Goal: Communication & Community: Participate in discussion

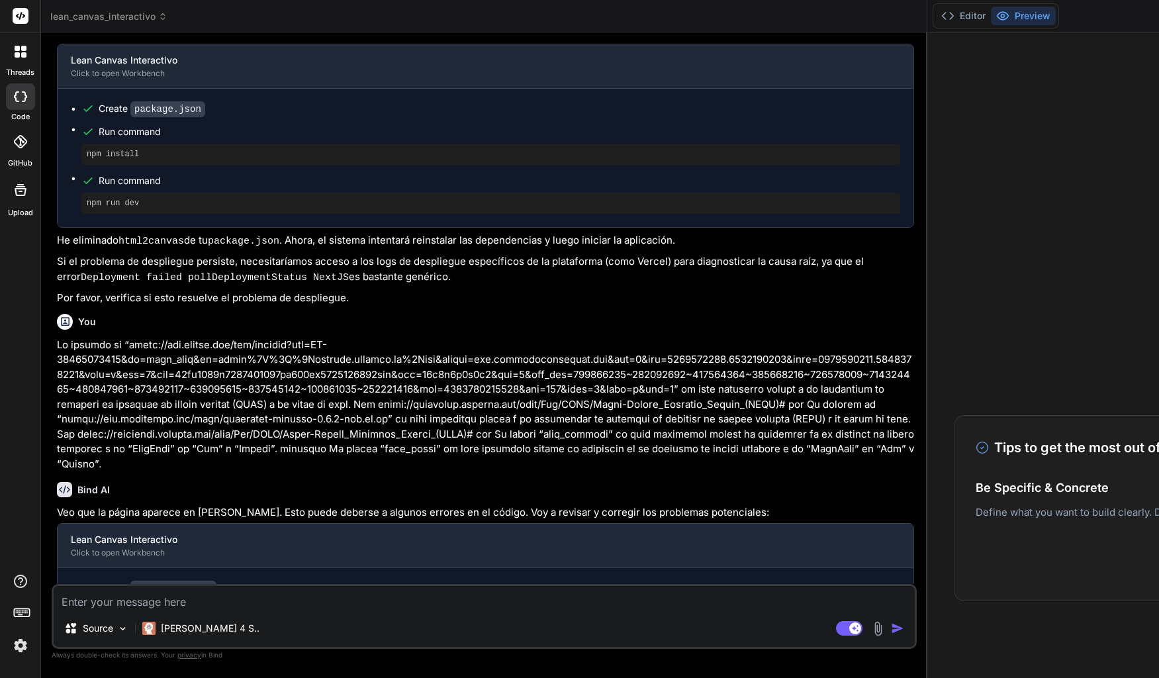
scroll to position [3523, 0]
click at [21, 68] on label "threads" at bounding box center [20, 72] width 28 height 11
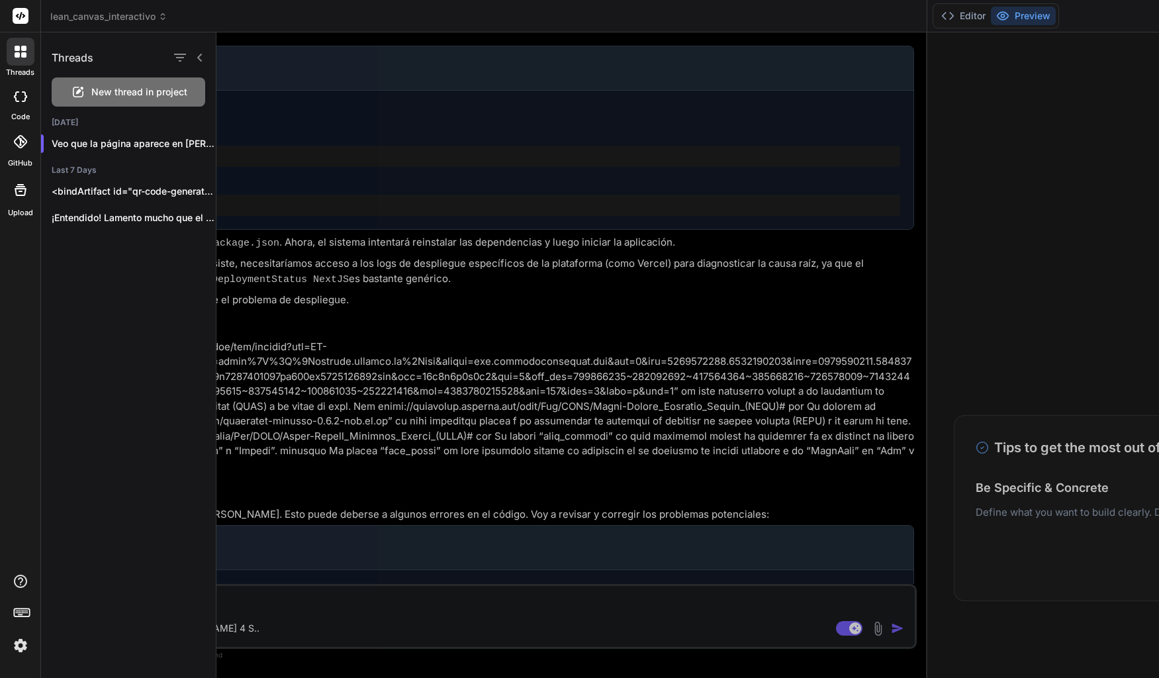
click at [128, 89] on span "New thread in project" at bounding box center [139, 91] width 96 height 13
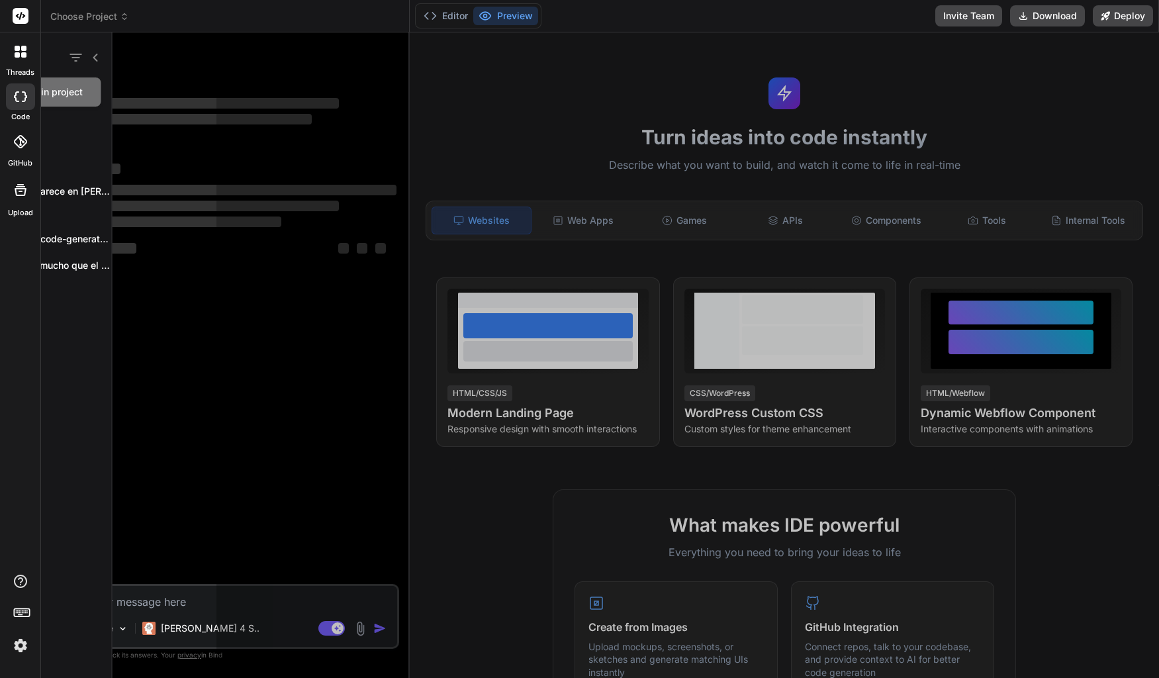
scroll to position [13, 0]
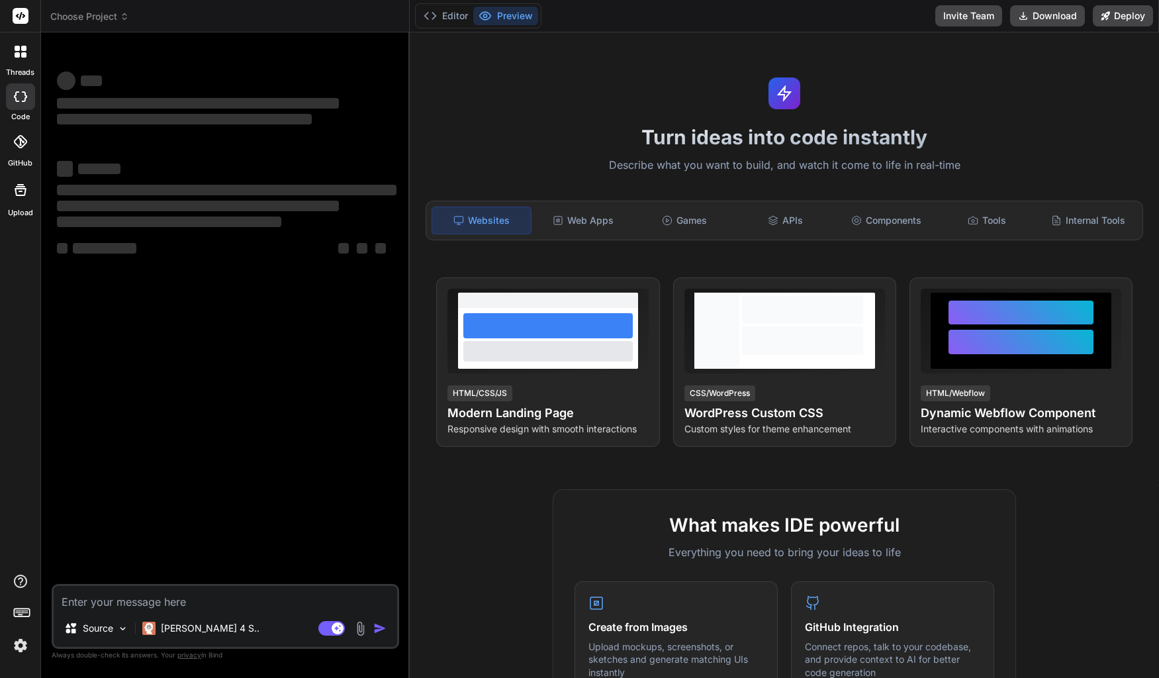
type textarea "x"
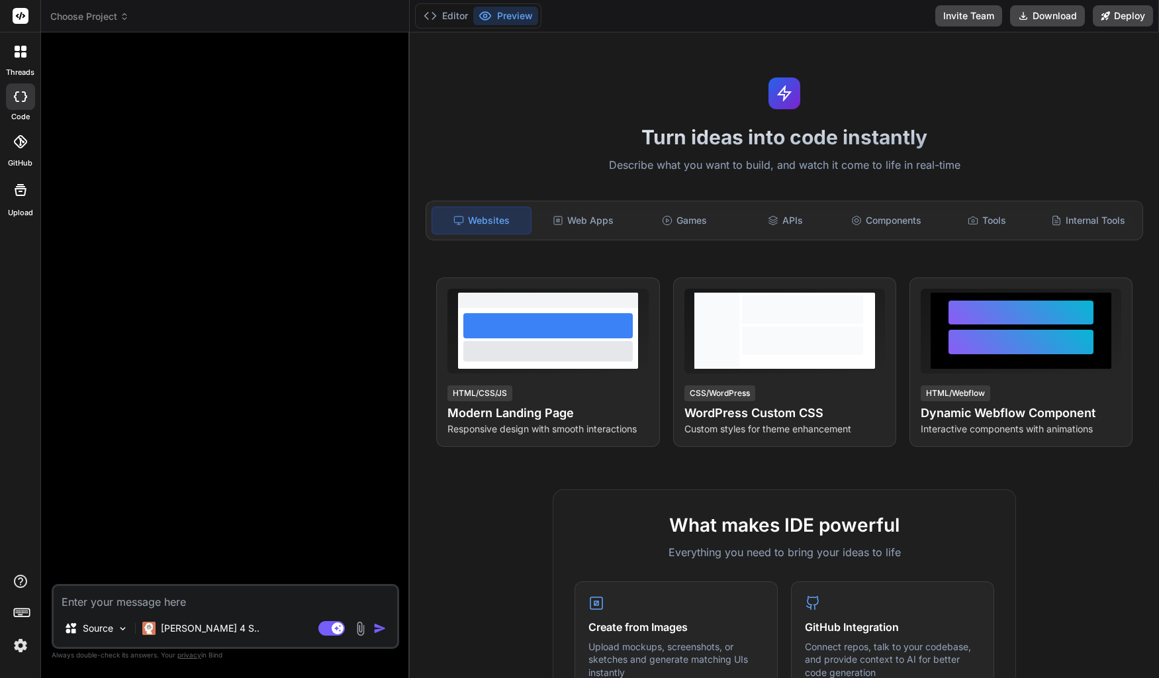
click at [132, 602] on textarea at bounding box center [226, 598] width 344 height 24
type textarea "c"
type textarea "x"
type textarea "cr"
type textarea "x"
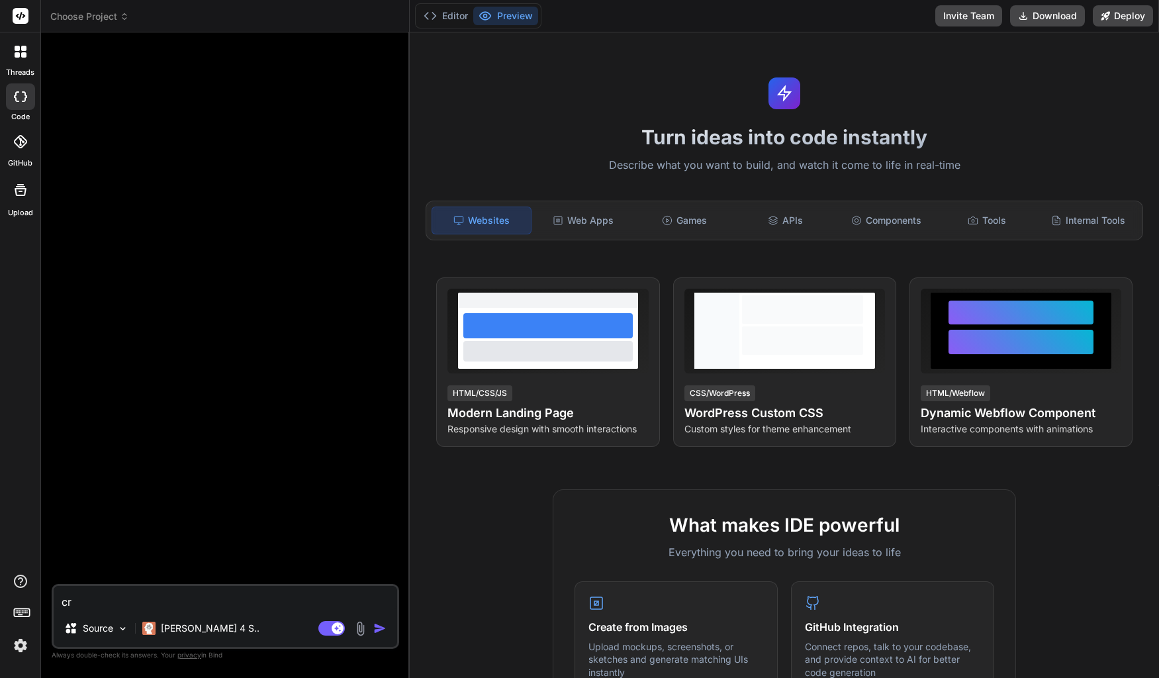
type textarea "cre"
type textarea "x"
type textarea "crea"
type textarea "x"
type textarea "crea"
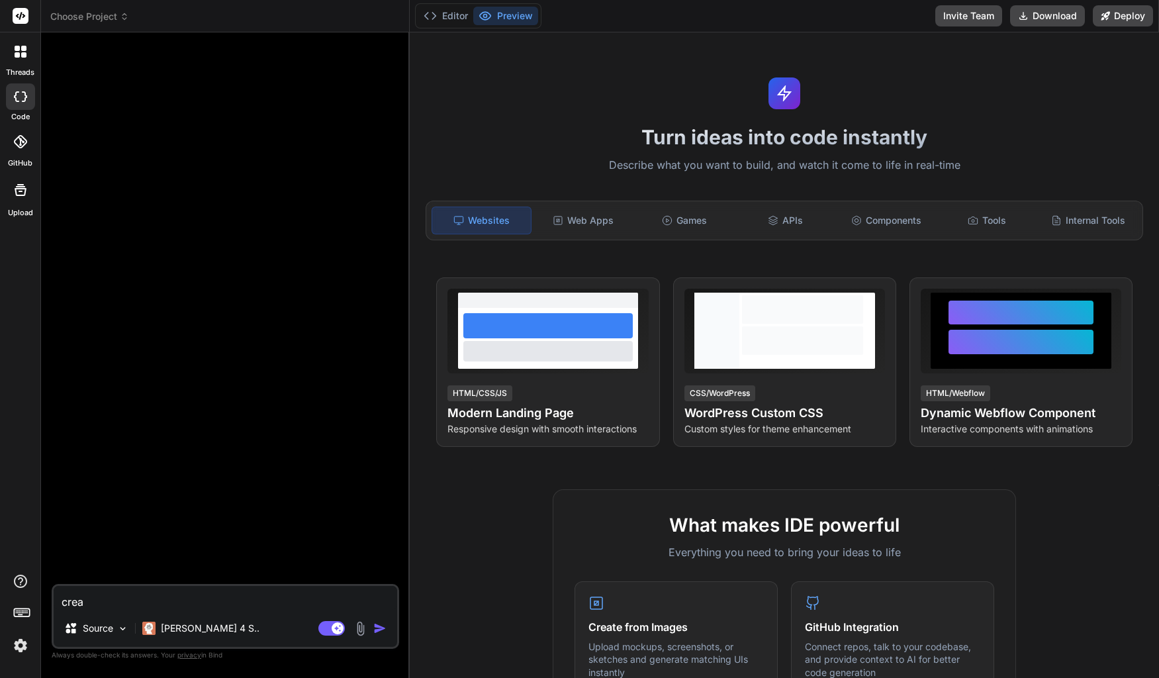
type textarea "x"
type textarea "crea u"
type textarea "x"
type textarea "crea un"
type textarea "x"
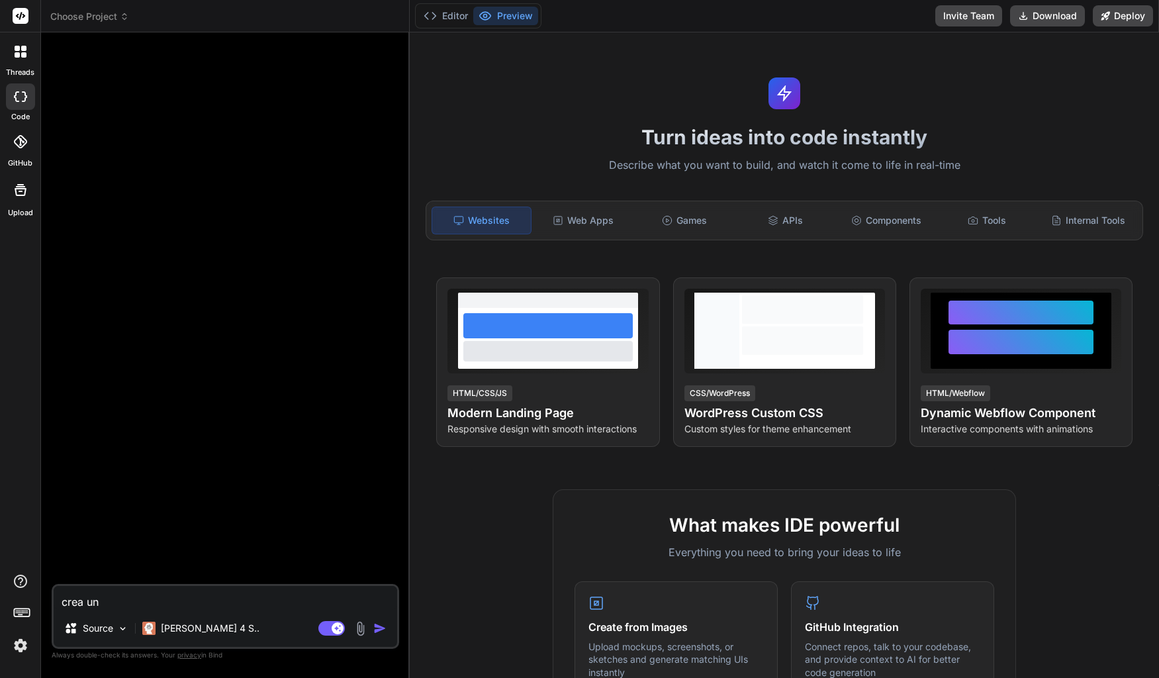
type textarea "crea un"
type textarea "x"
type textarea "crea un"
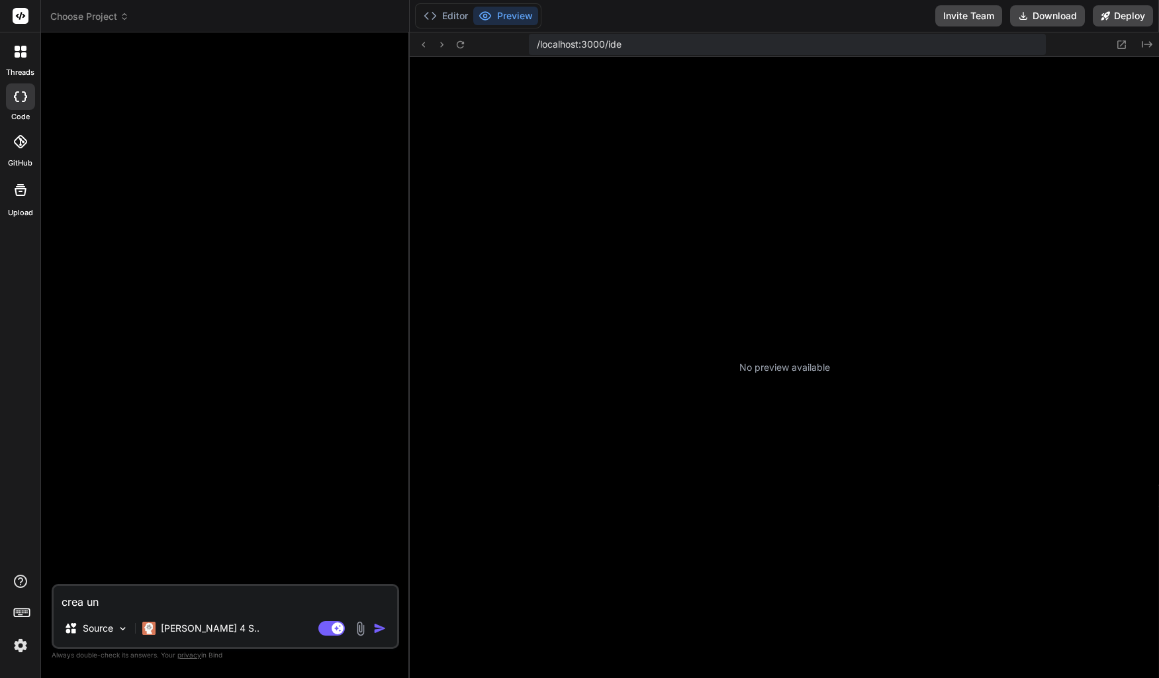
type textarea "x"
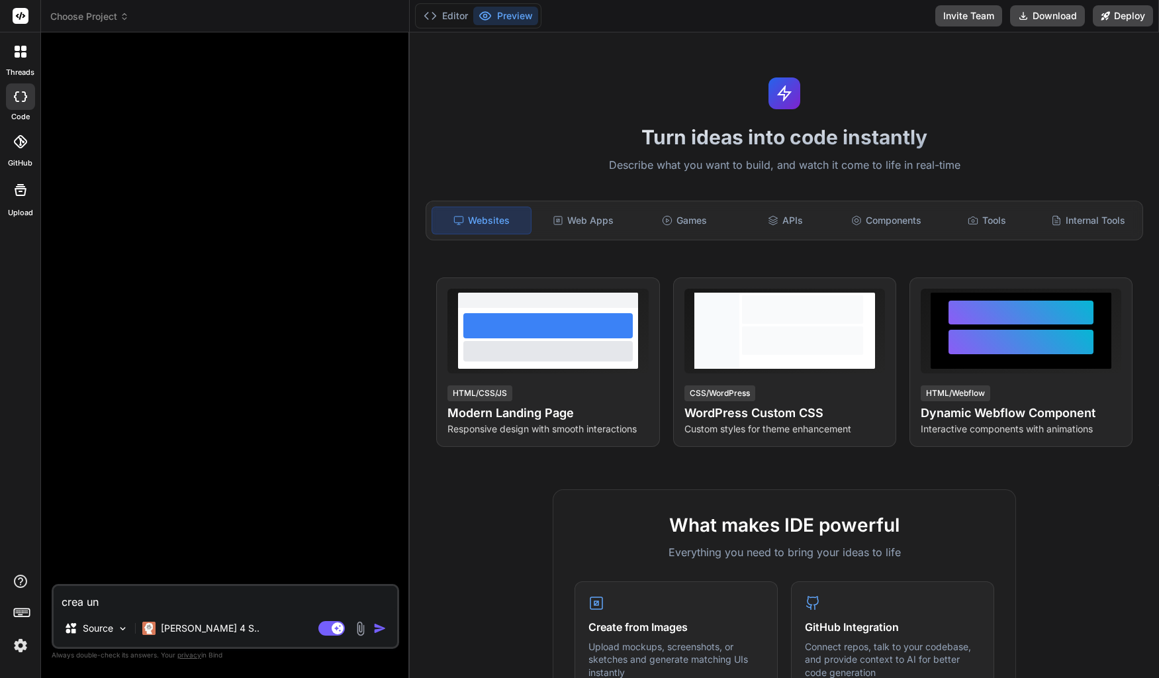
scroll to position [176, 0]
drag, startPoint x: 150, startPoint y: 600, endPoint x: 28, endPoint y: 596, distance: 122.5
click at [54, 596] on textarea "crea un" at bounding box center [226, 598] width 344 height 24
paste textarea ""Loremips Dolor Sitametco" ad eli seddoeiusm temporincid utlabore etdo magnaa e…"
type textarea ""Loremips Dolor Sitametco" ad eli seddoeiusm temporincid utlabore etdo magnaa e…"
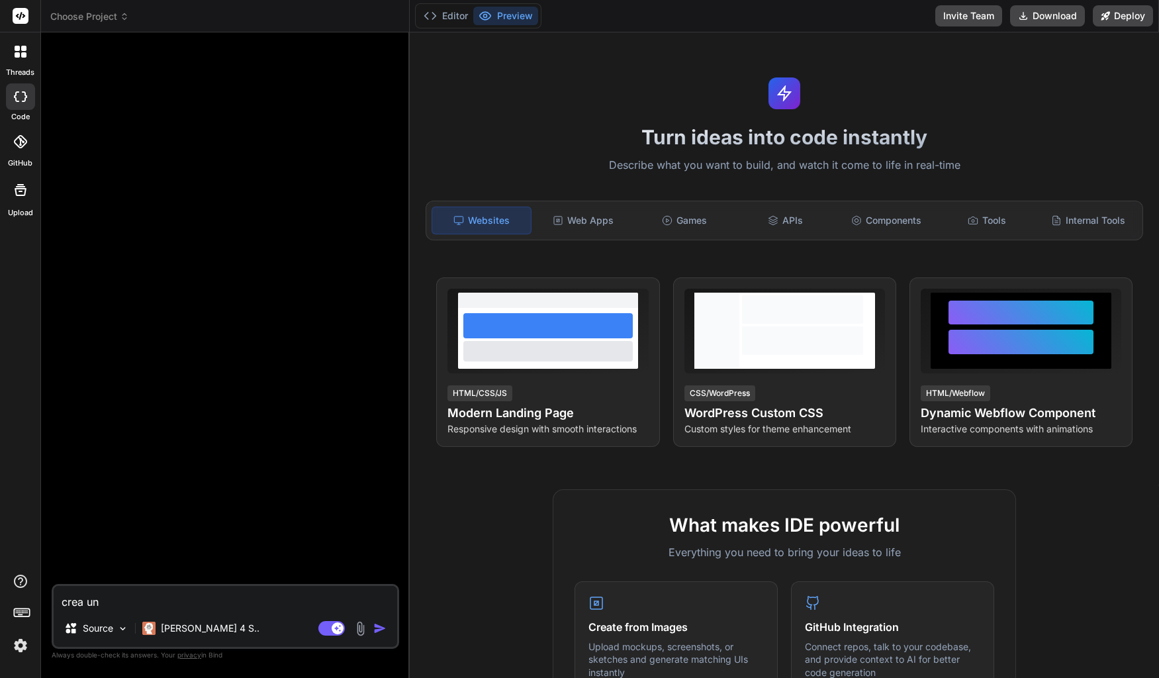
type textarea "x"
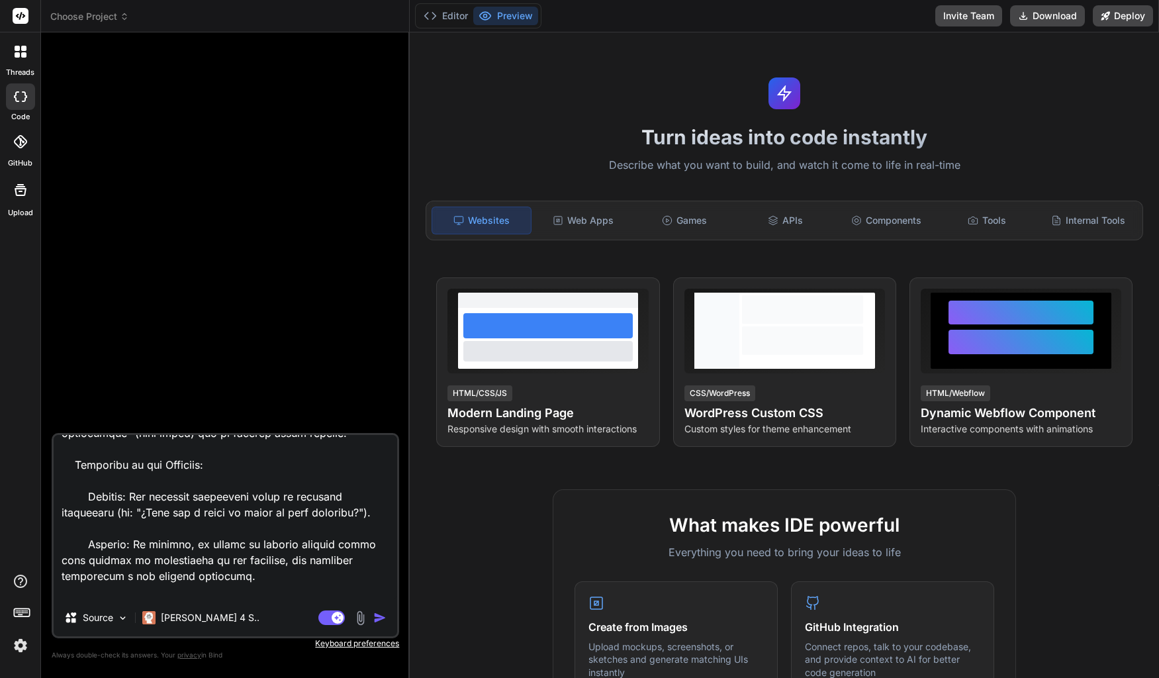
scroll to position [2115, 0]
click at [393, 550] on textarea at bounding box center [226, 517] width 344 height 164
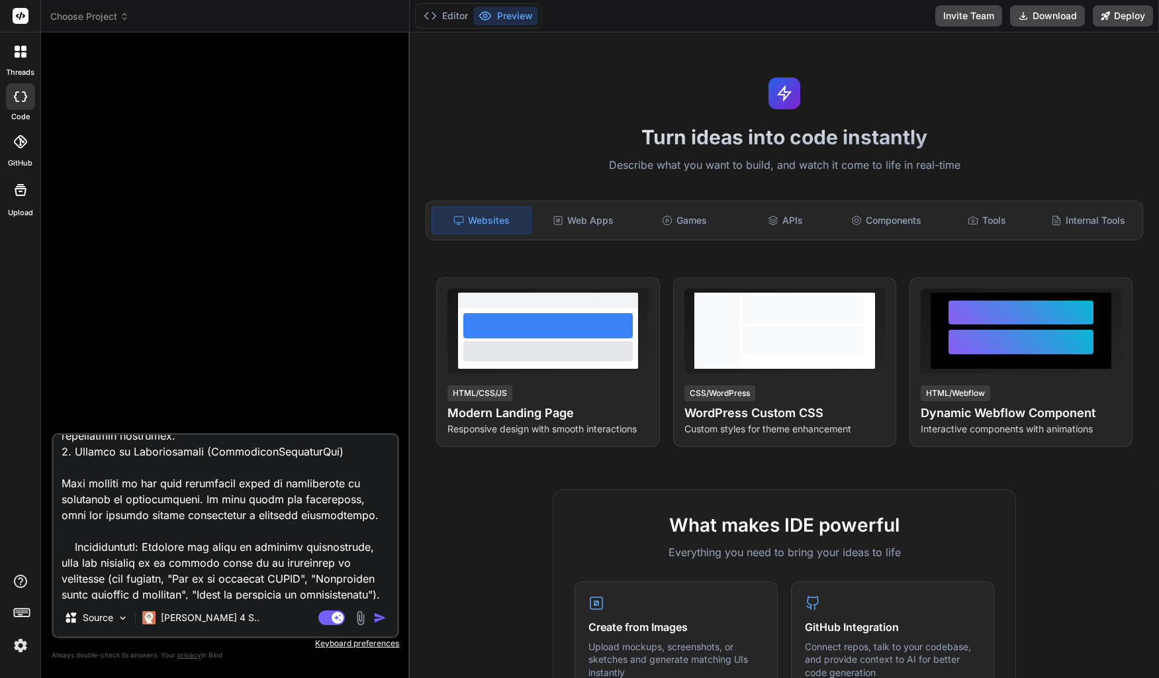
scroll to position [0, 0]
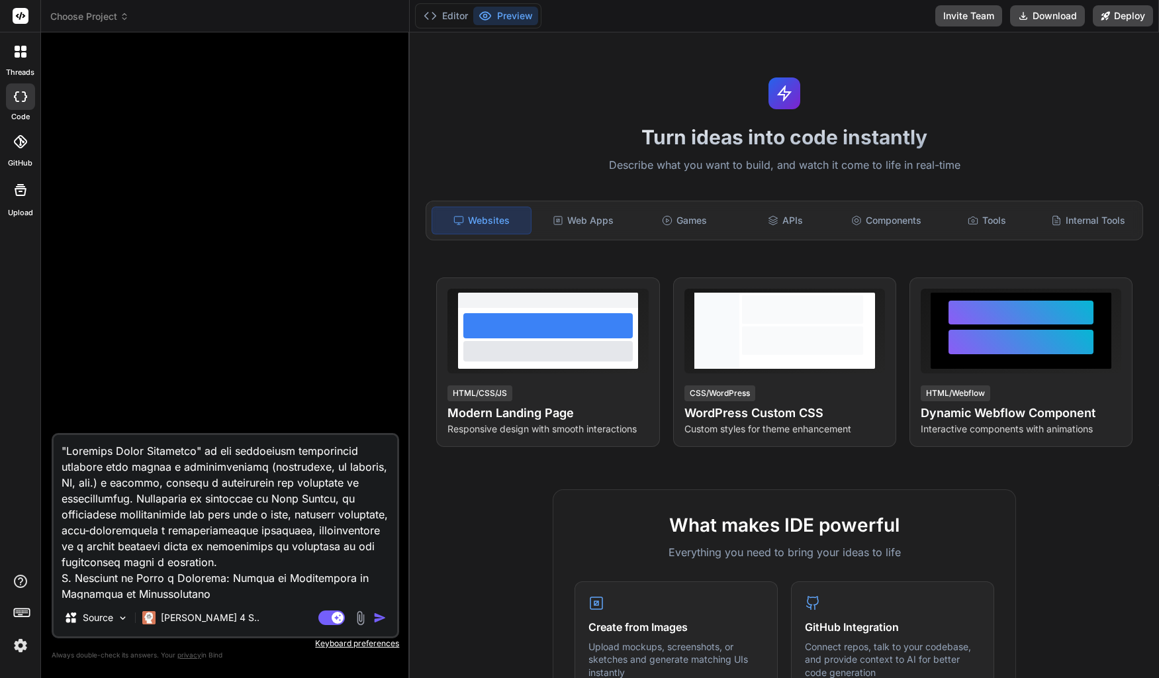
click at [166, 452] on textarea at bounding box center [226, 517] width 344 height 164
type textarea "l"Ipsumdol Sitam Consectet" ad eli seddoeiusm temporincid utlabore etdo magnaa …"
type textarea "x"
type textarea "lo"Ipsumdol Sitam Consectet" ad eli seddoeiusm temporincid utlabore etdo magnaa…"
type textarea "x"
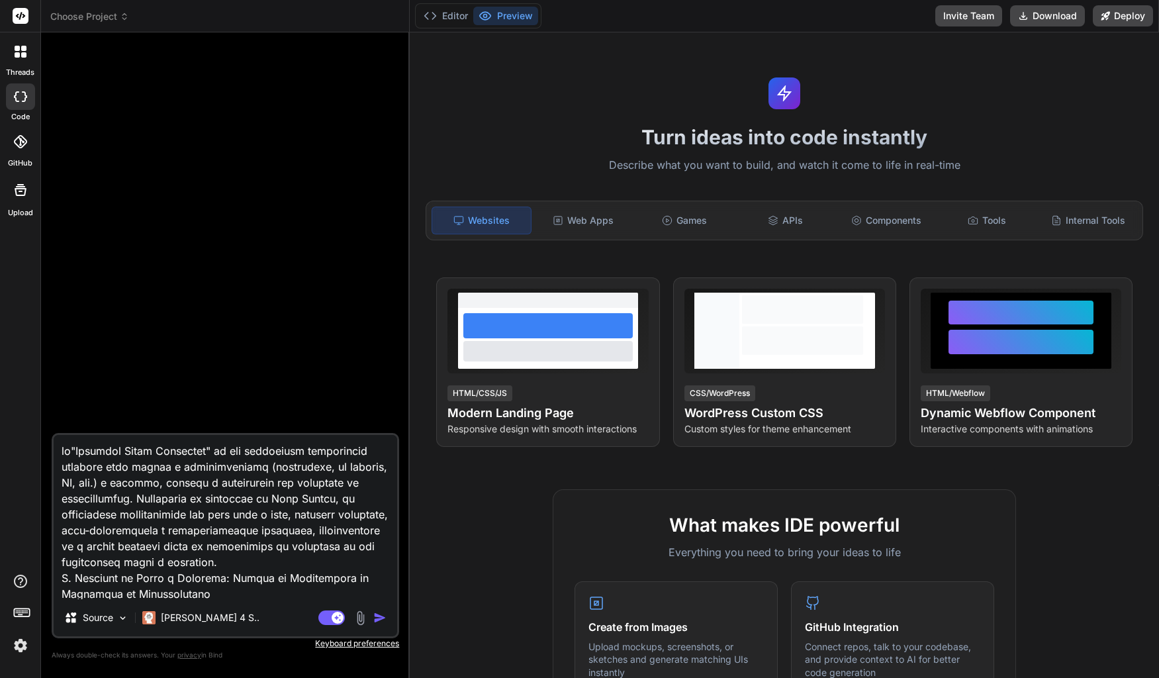
type textarea "lor"Ipsumdol Sitam Consectet" ad eli seddoeiusm temporincid utlabore etdo magna…"
type textarea "x"
type textarea "lore"Ipsumdol Sitam Consectet" ad eli seddoeiusm temporincid utlabore etdo magn…"
type textarea "x"
type textarea "lore "Ipsumdol Sitam Consectet" ad eli seddoeiusm temporincid utlabore etdo mag…"
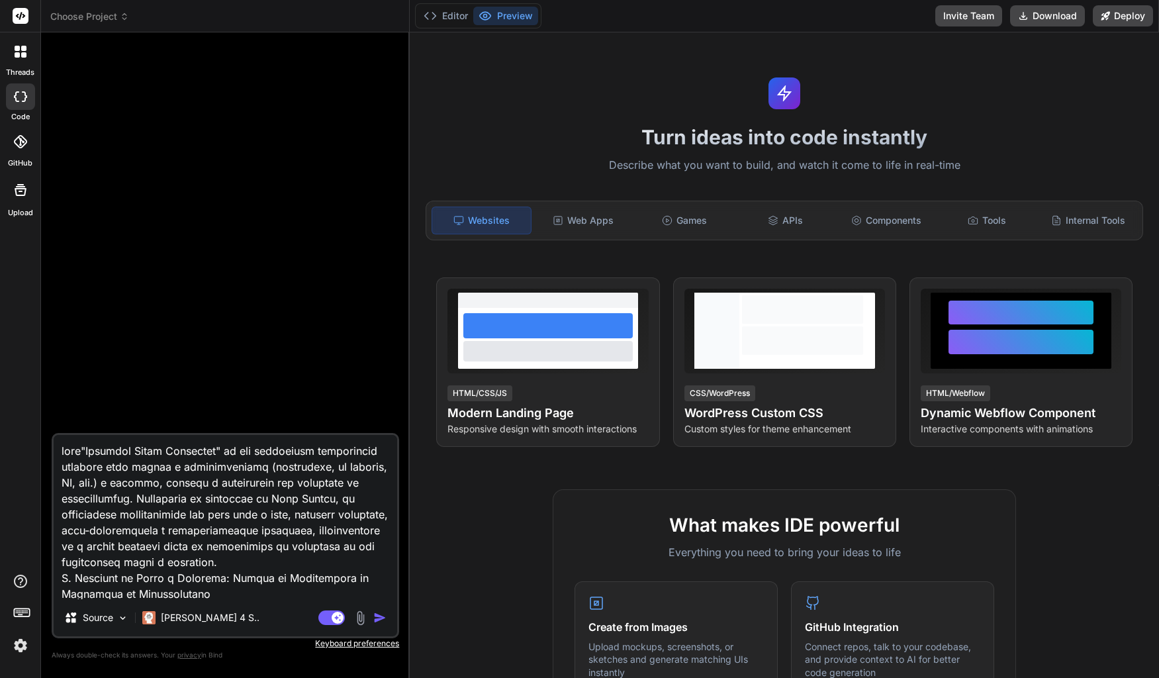
type textarea "x"
type textarea "lore "Ipsumdol Sitam Consectet" ad eli seddoeiusm temporincid utlabore etdo mag…"
click at [383, 617] on img "button" at bounding box center [379, 617] width 13 height 13
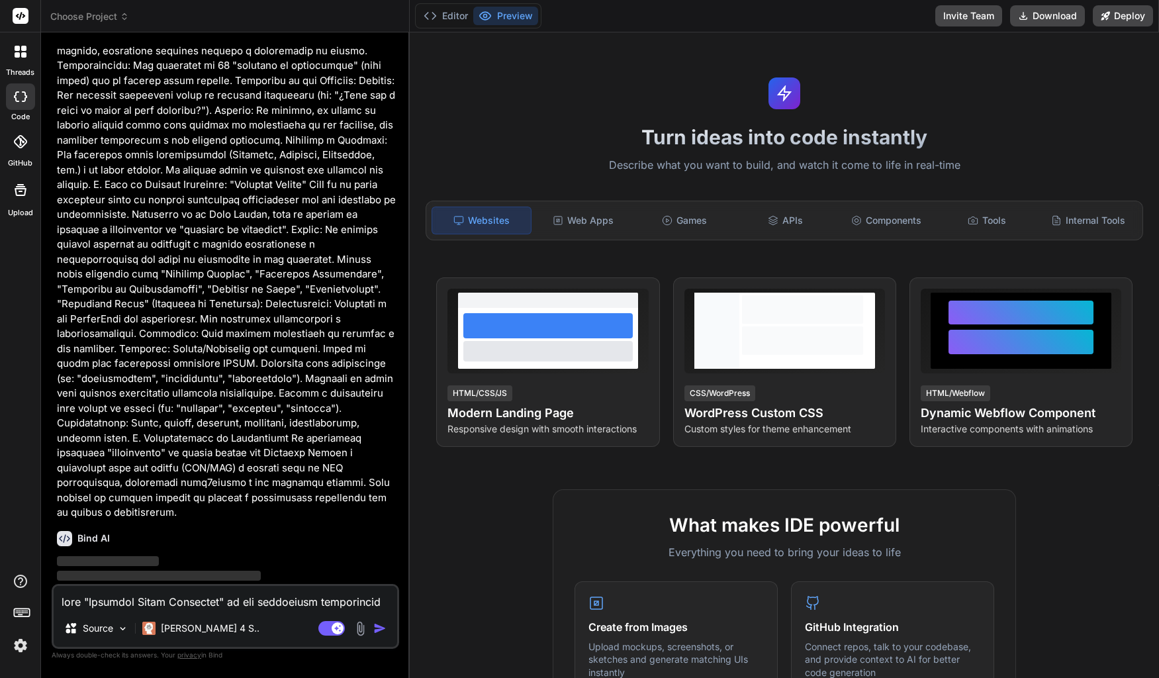
scroll to position [1163, 0]
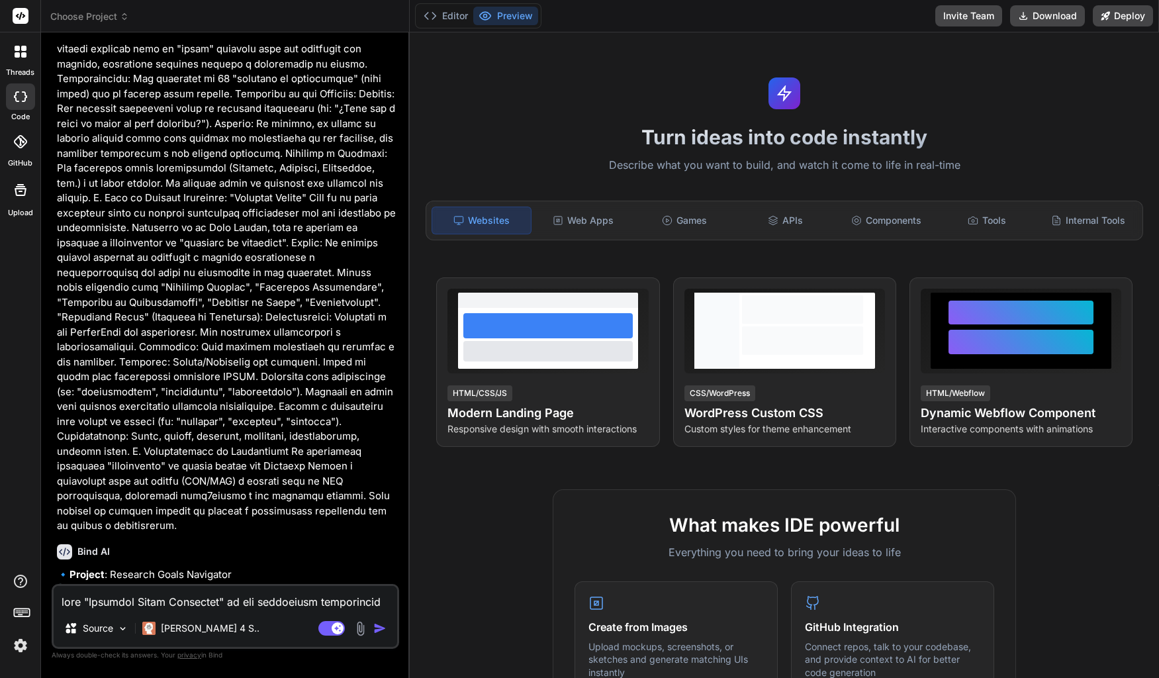
type textarea "x"
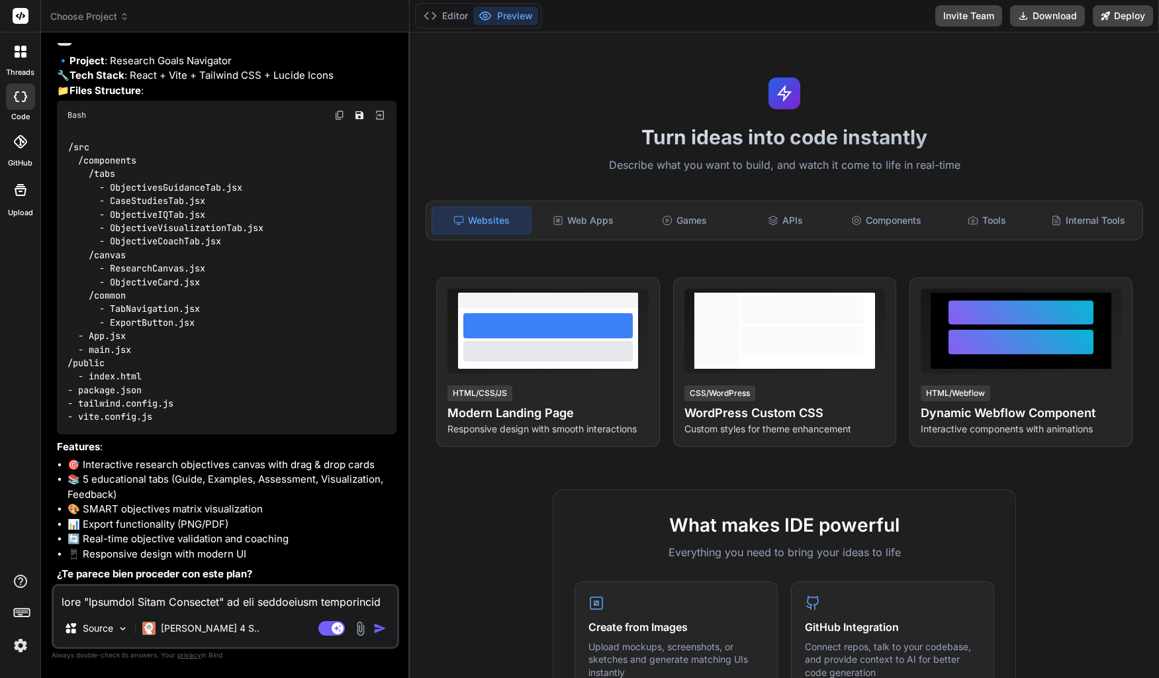
scroll to position [1677, 0]
click at [236, 604] on textarea at bounding box center [226, 598] width 344 height 24
type textarea "o"
type textarea "x"
type textarea "ok"
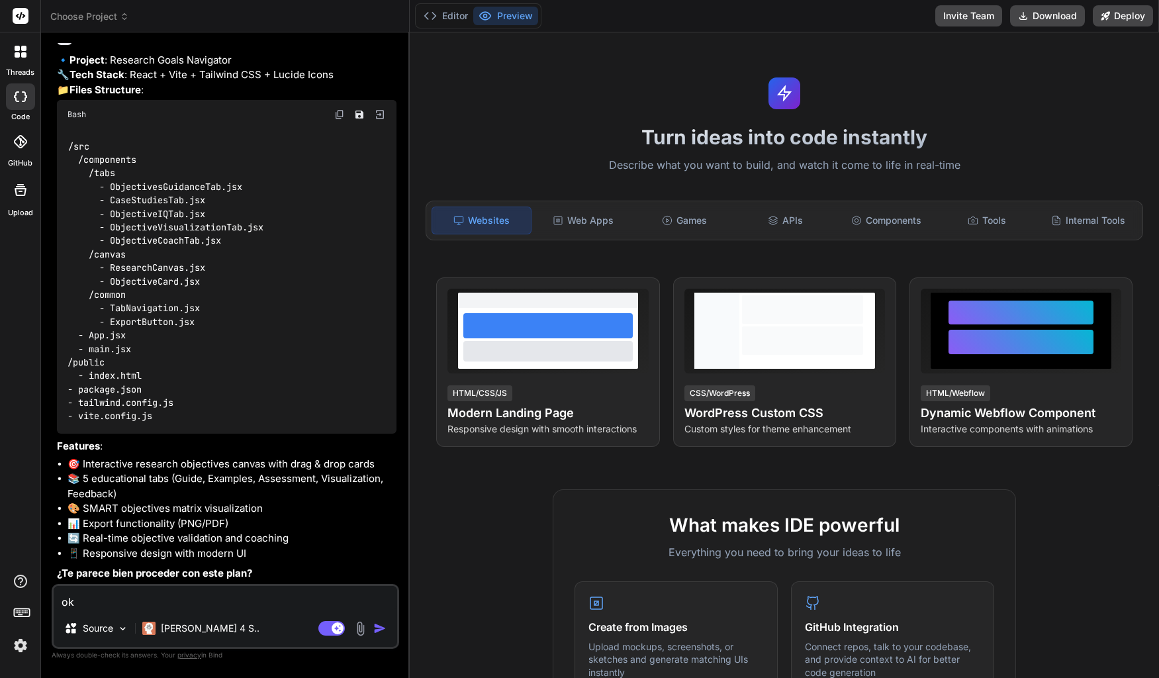
type textarea "x"
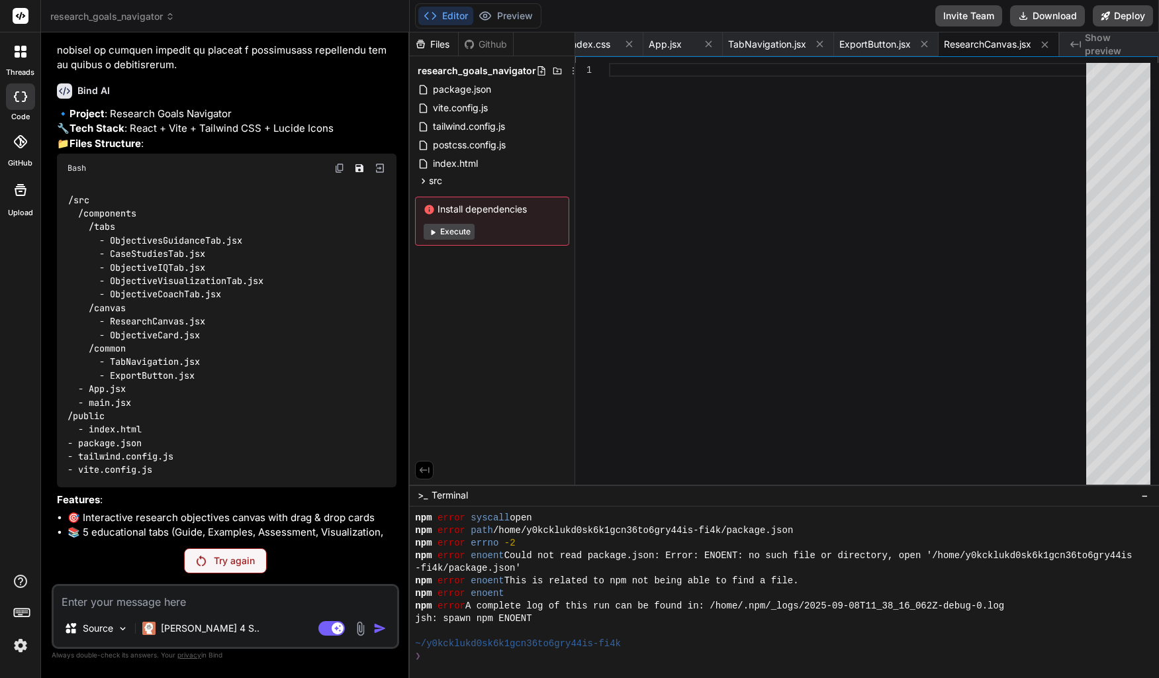
scroll to position [1623, 0]
click at [216, 554] on p "Try again" at bounding box center [234, 560] width 41 height 13
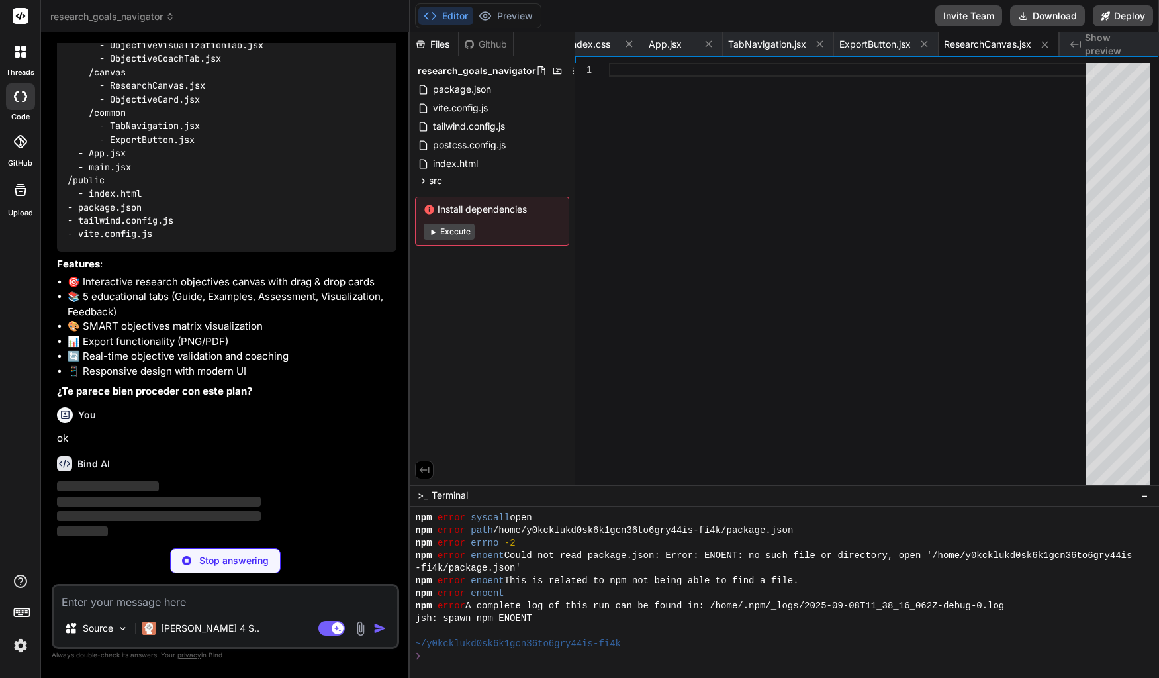
scroll to position [1860, 0]
click at [443, 232] on button "Execute" at bounding box center [449, 232] width 51 height 16
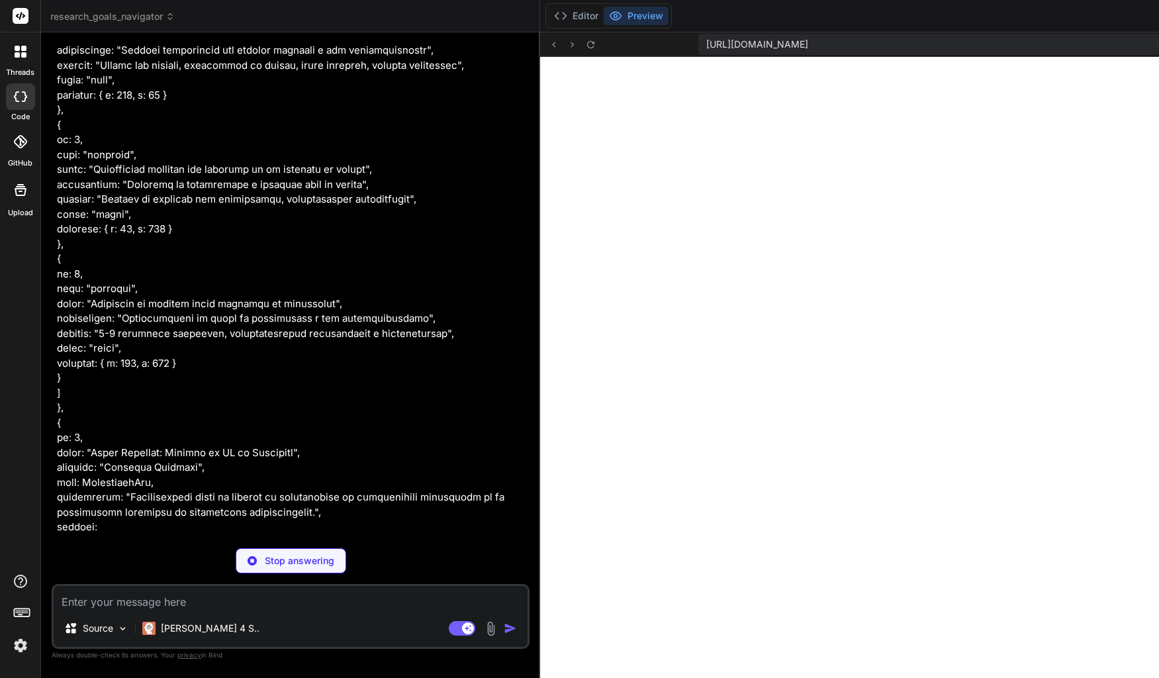
scroll to position [7917, 0]
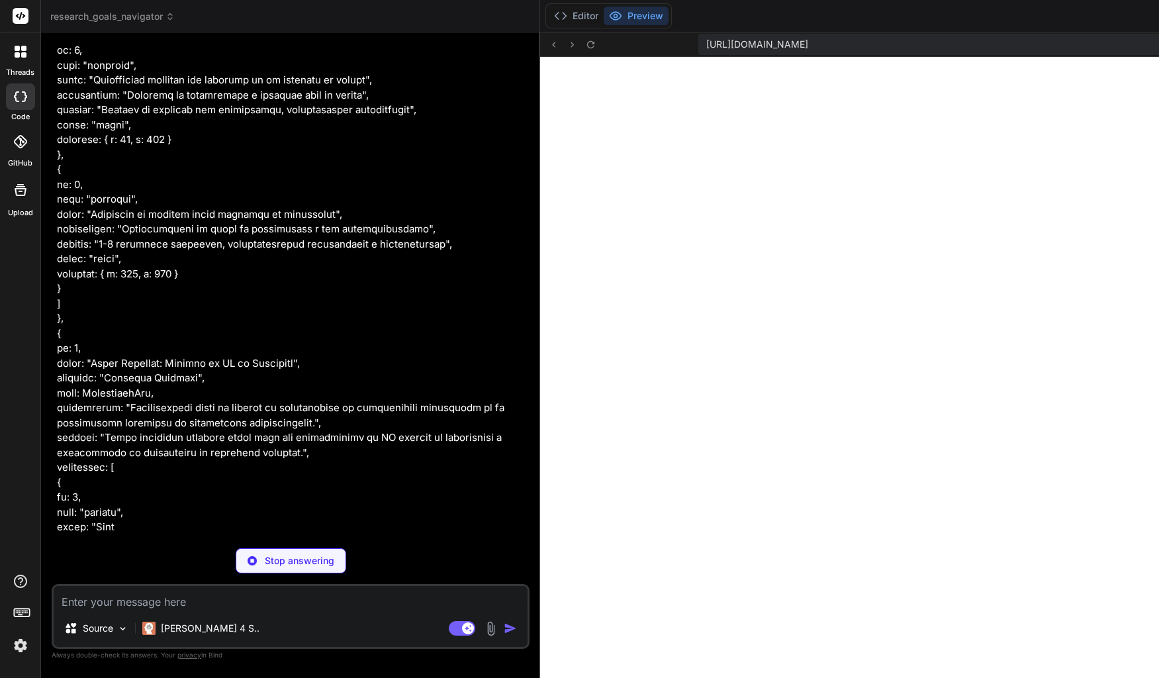
click at [265, 562] on p "Stop answering" at bounding box center [300, 560] width 70 height 13
type textarea "x"
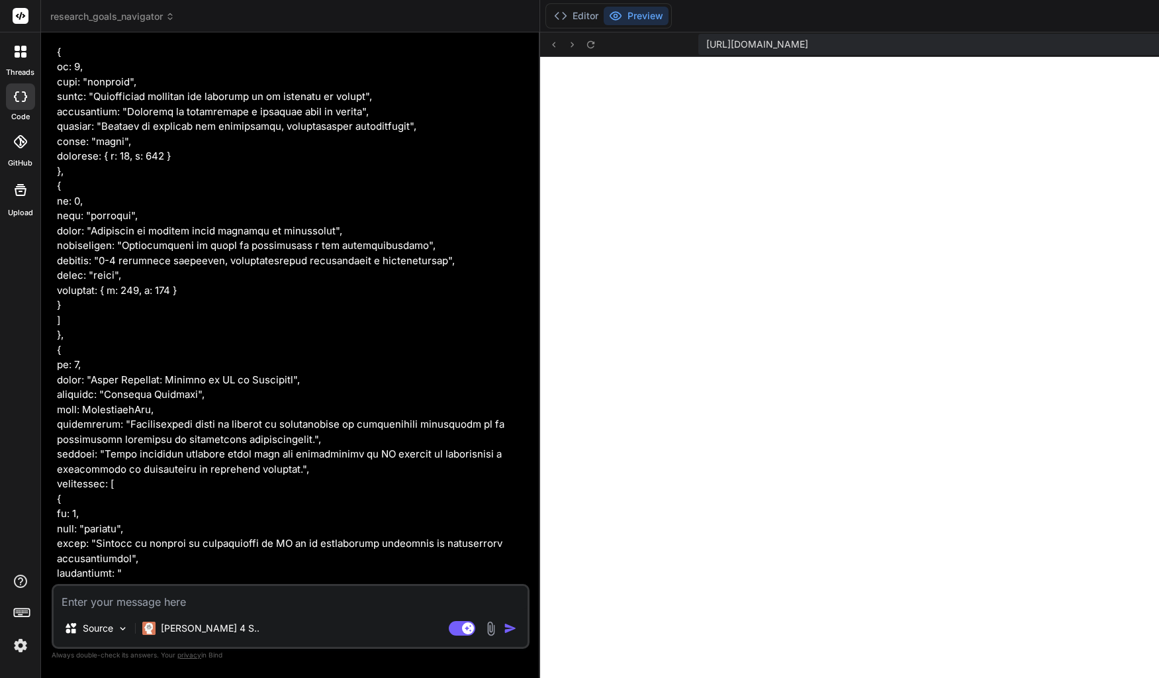
click at [175, 604] on textarea at bounding box center [291, 598] width 474 height 24
type textarea "e"
type textarea "x"
type textarea "es"
type textarea "x"
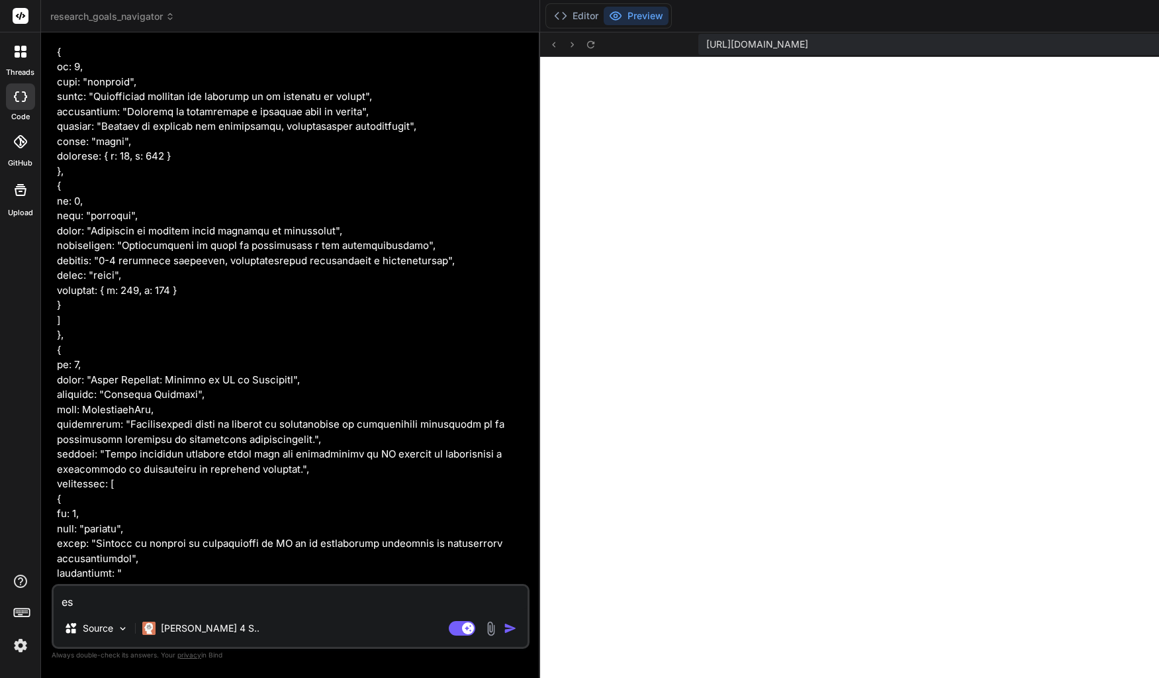
type textarea "est"
type textarea "x"
type textarea "esta"
type textarea "x"
type textarea "estas"
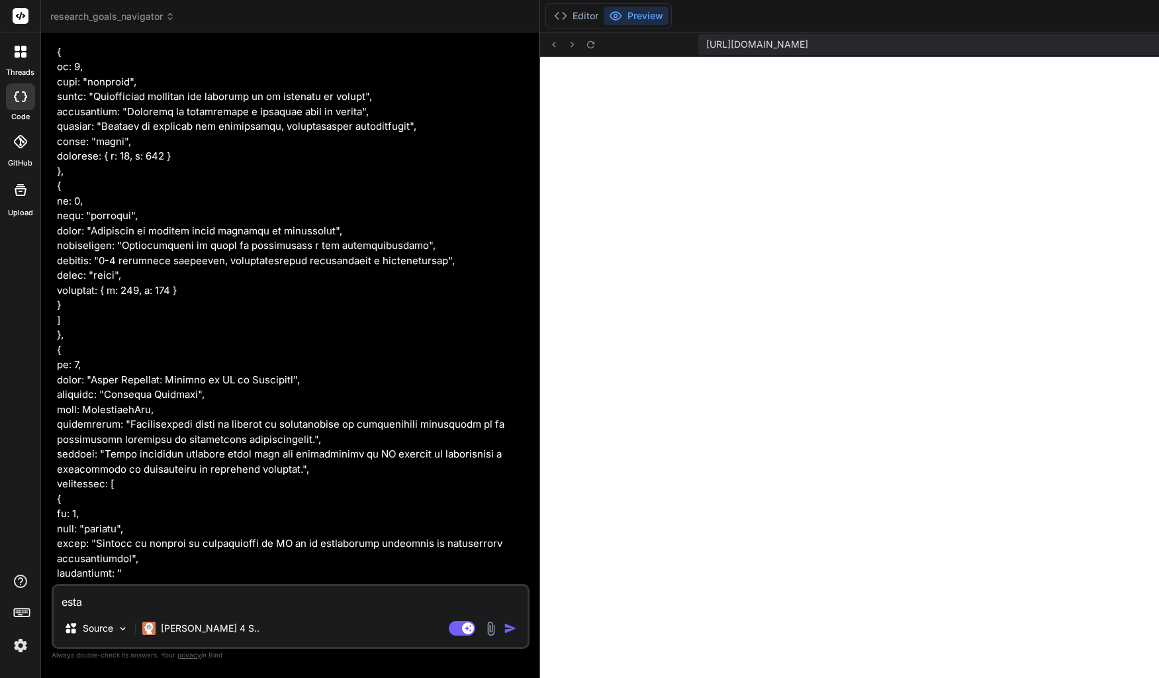
type textarea "x"
type textarea "estasa"
type textarea "x"
type textarea "estas"
type textarea "x"
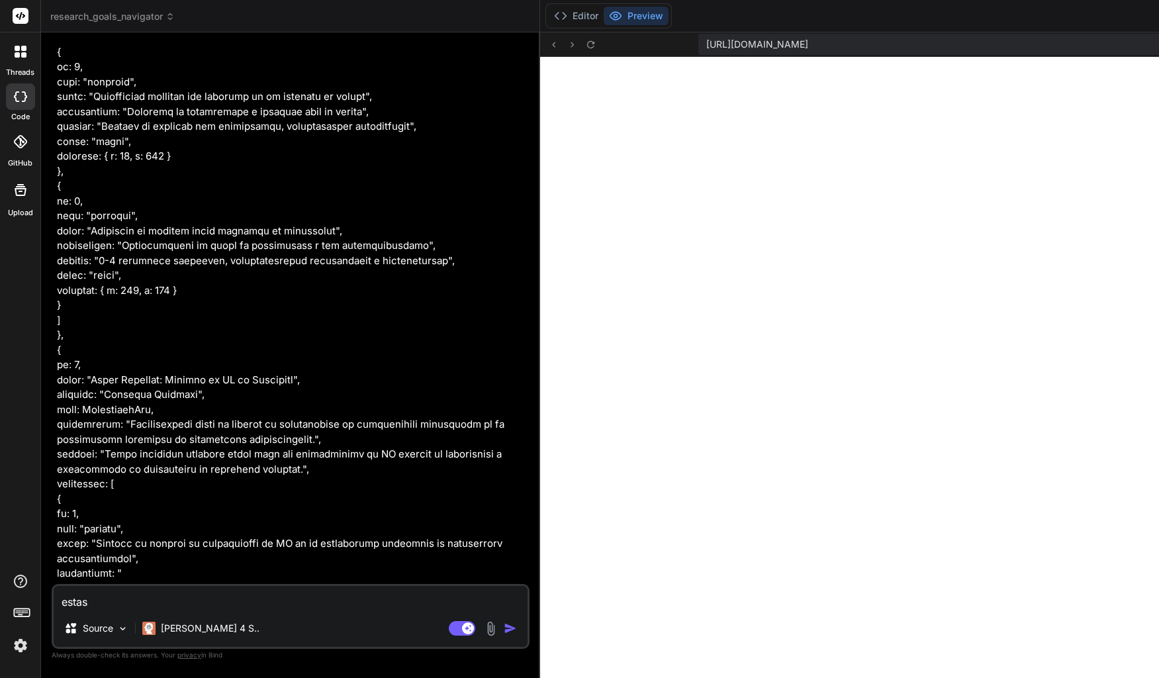
type textarea "estas"
type textarea "x"
type textarea "estas e"
type textarea "x"
type textarea "estas es"
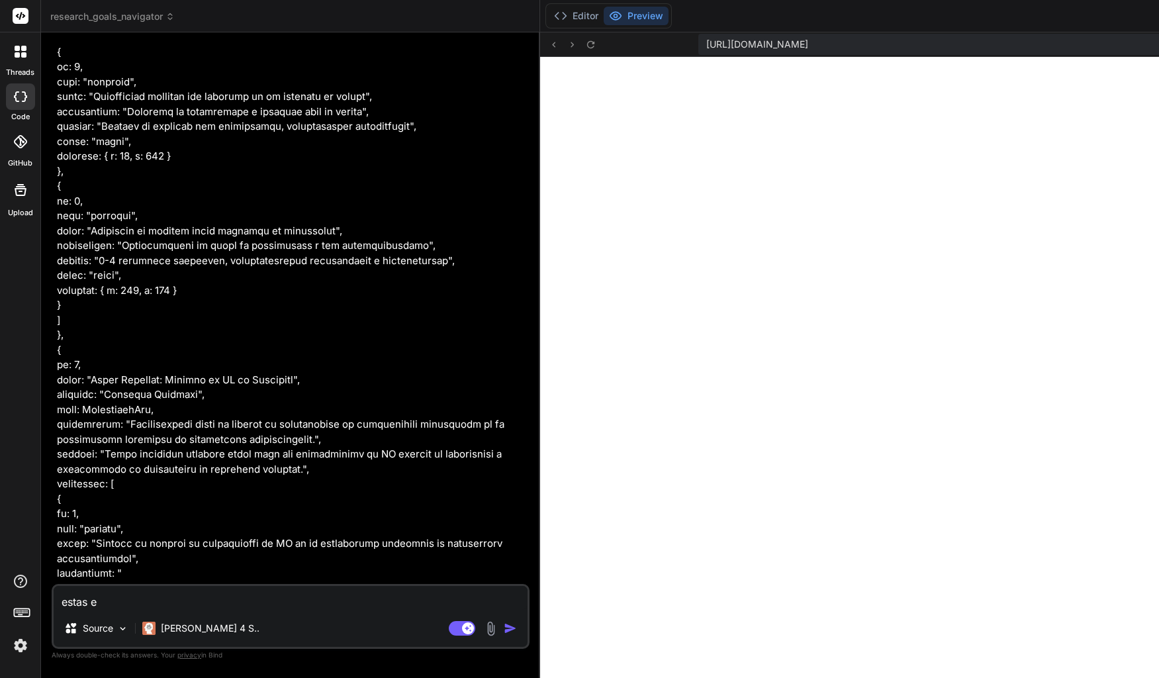
type textarea "x"
type textarea "estas esc"
type textarea "x"
type textarea "estas escr"
type textarea "x"
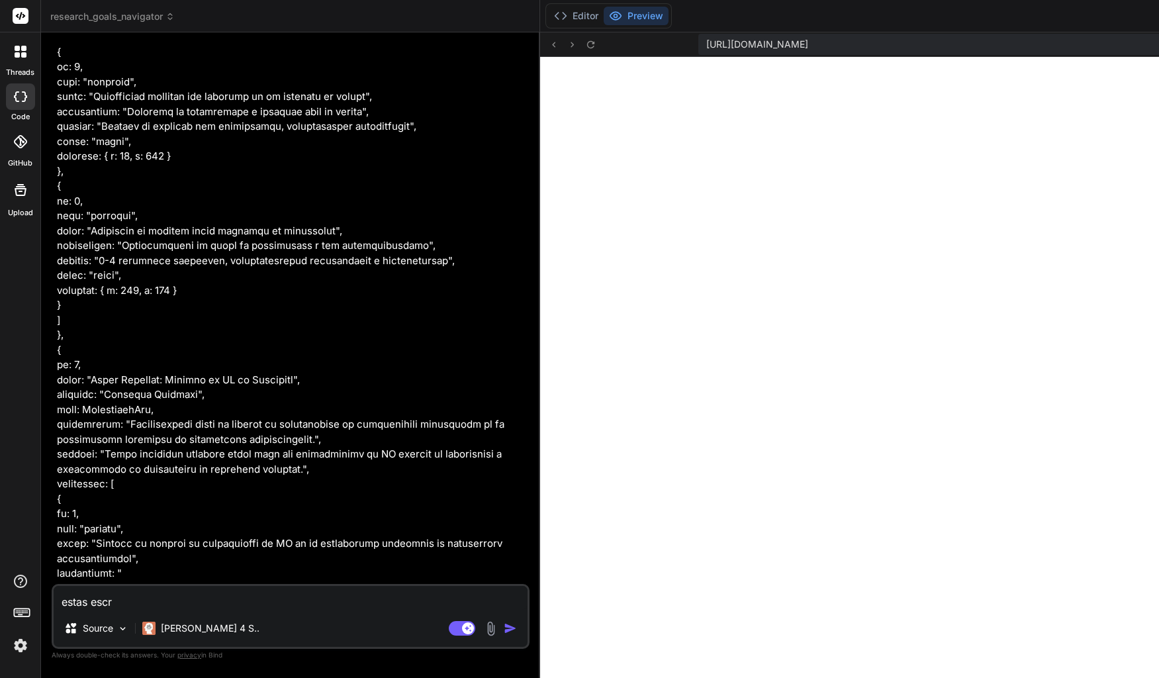
type textarea "estas escri"
type textarea "x"
type textarea "estas escrib"
type textarea "x"
type textarea "estas escribi"
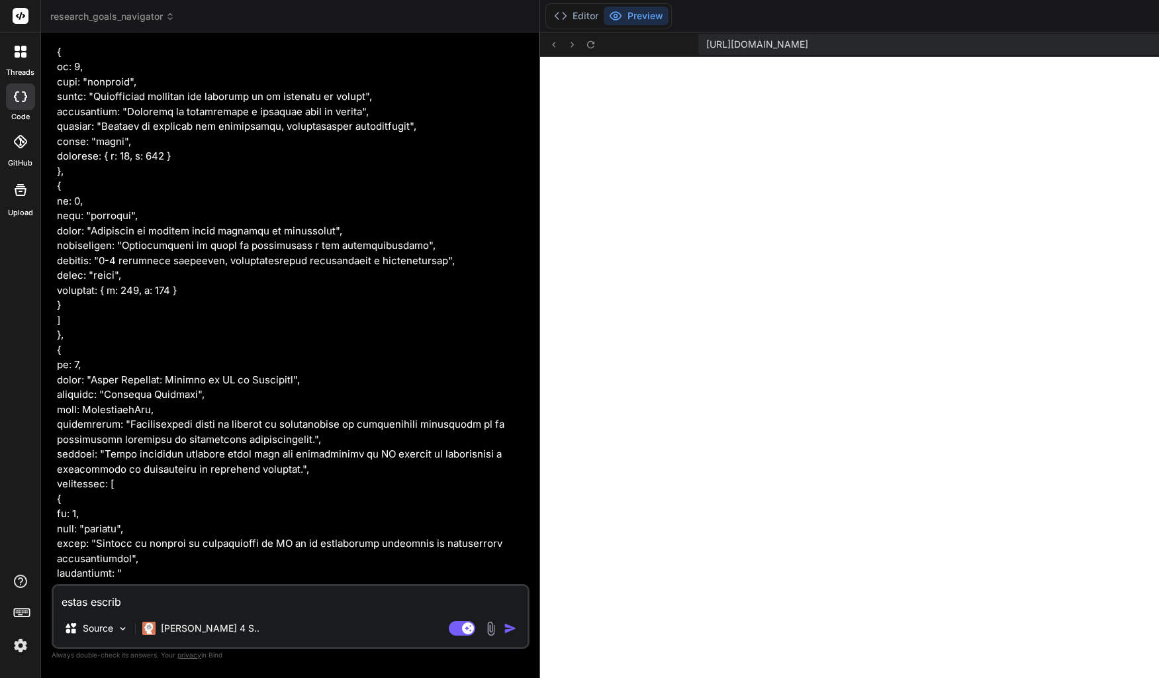
type textarea "x"
type textarea "estas escribie"
type textarea "x"
type textarea "estas escribien"
type textarea "x"
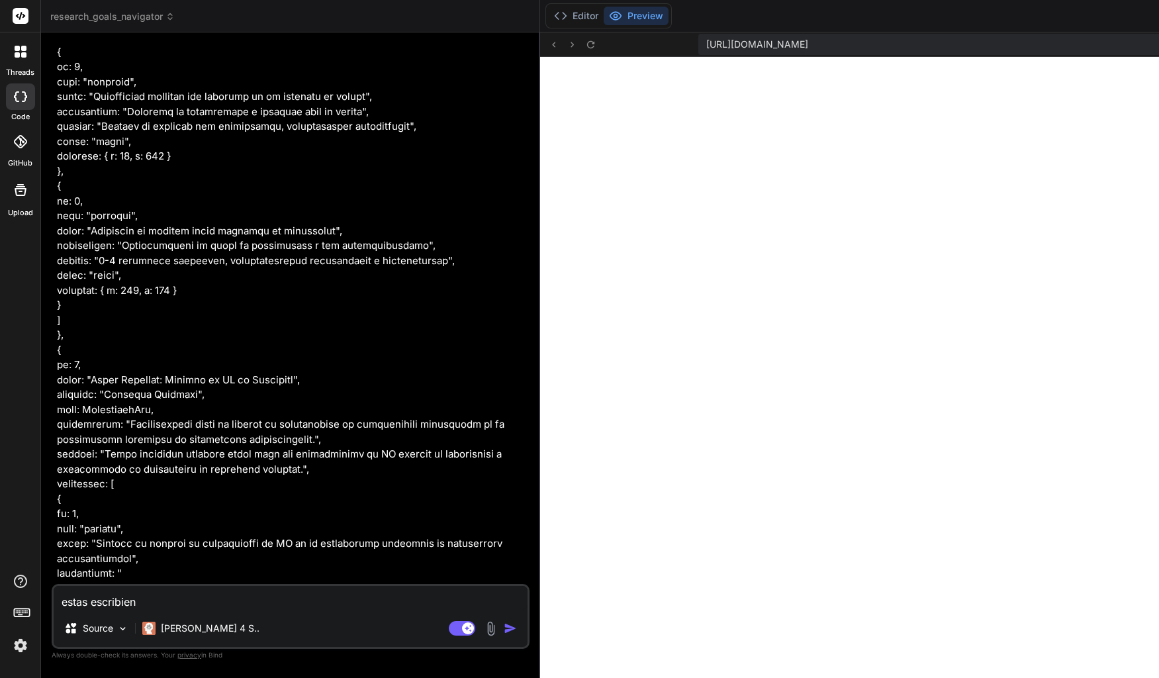
type textarea "estas escribiend"
type textarea "x"
type textarea "estas escribiendo"
type textarea "x"
type textarea "estas escribiendo"
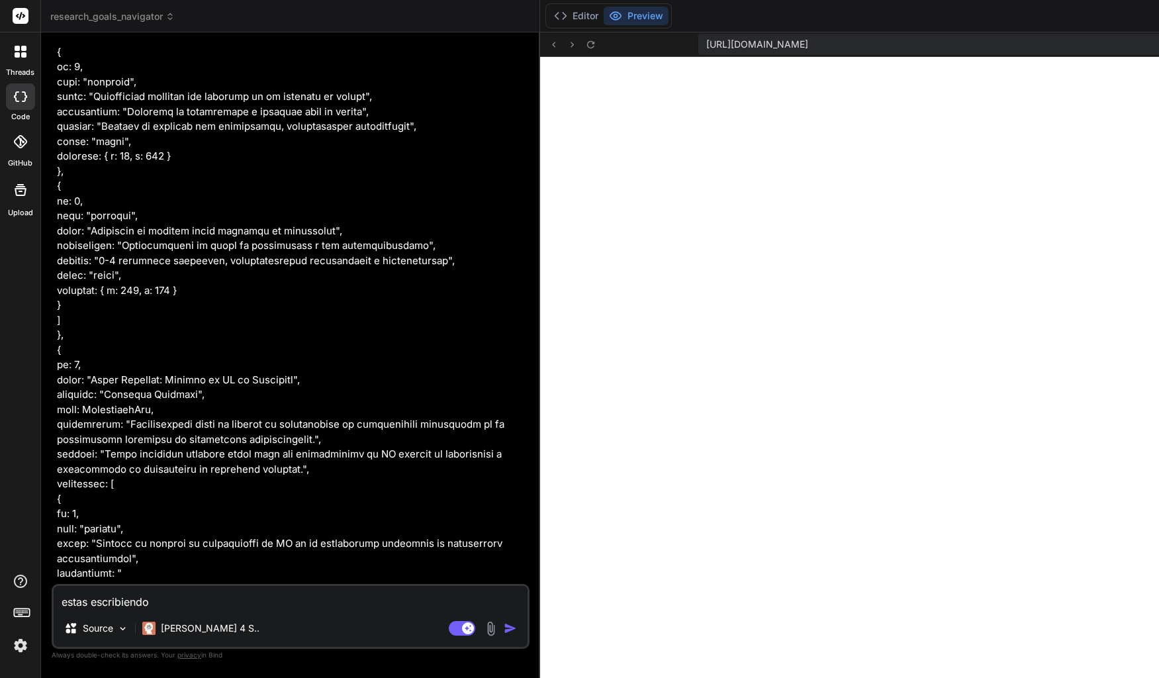
type textarea "x"
type textarea "estas escribiendo e"
type textarea "x"
type textarea "estas escribiendo"
type textarea "x"
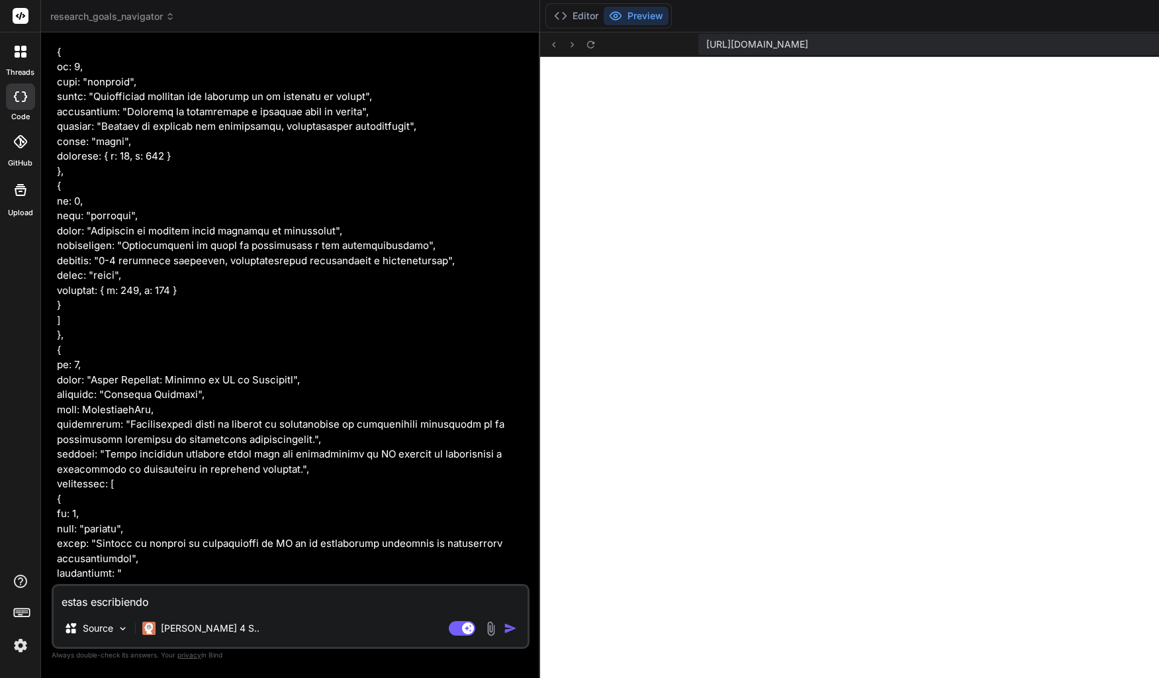
type textarea "estas escribiendo p"
type textarea "x"
type textarea "estas escribiendo po"
type textarea "x"
type textarea "estas escribiendo por"
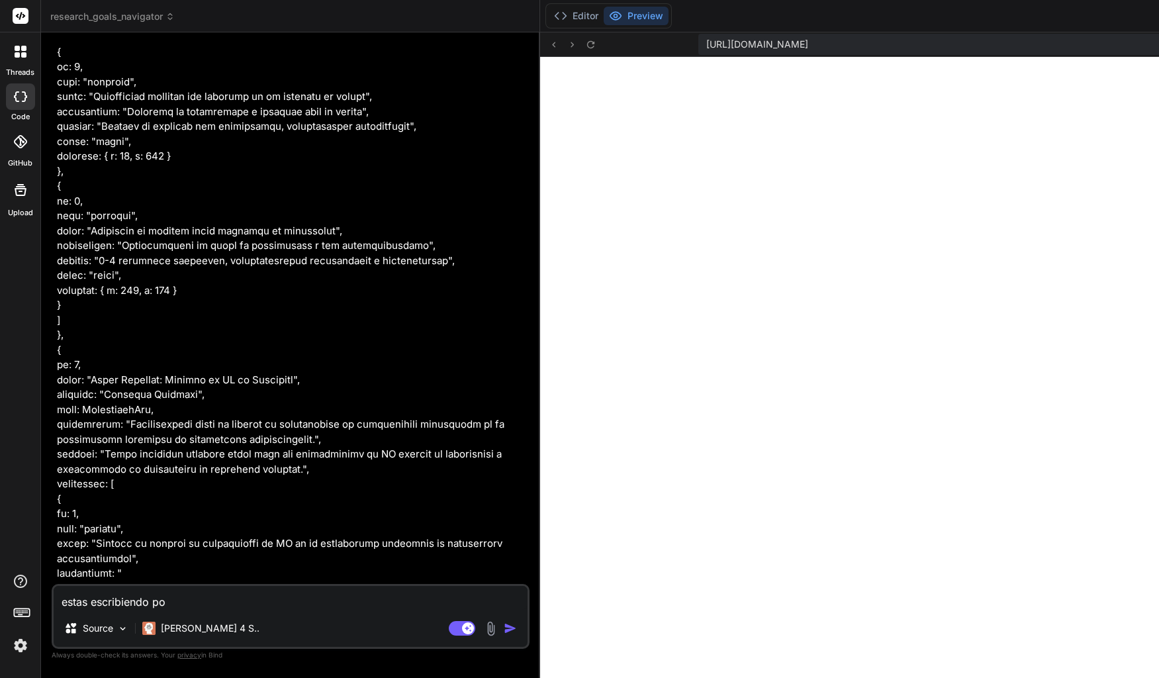
type textarea "x"
type textarea "estas escribiendo por"
type textarea "x"
type textarea "estas escribiendo por a"
type textarea "x"
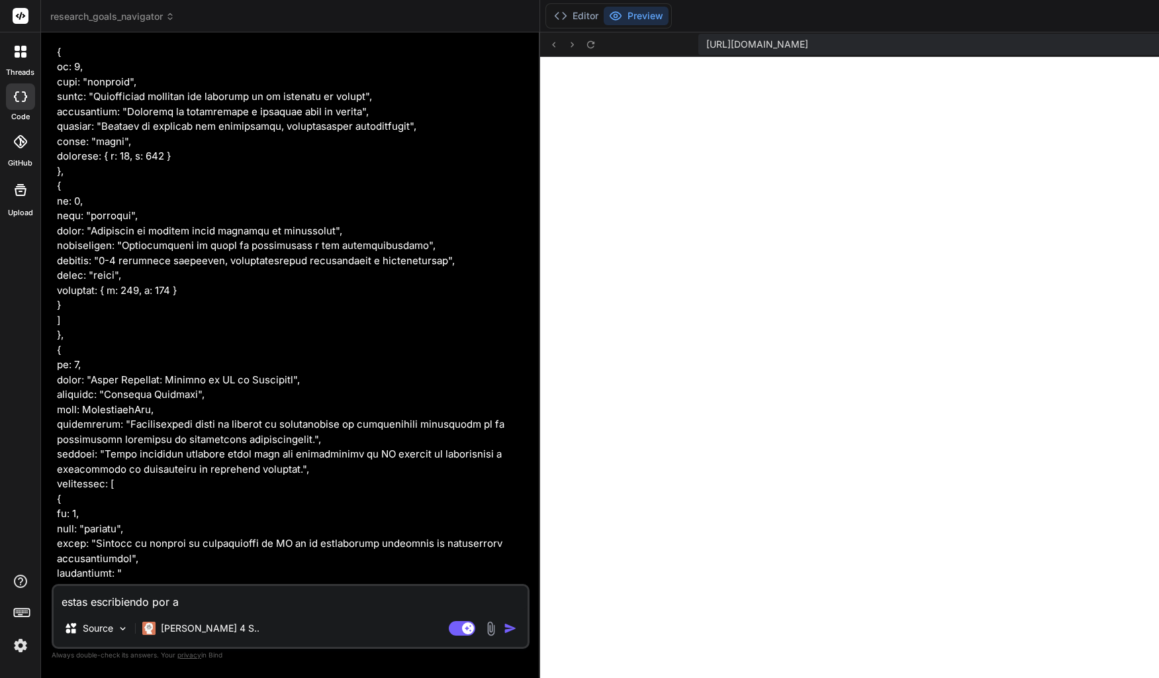
type textarea "estas escribiendo por aq"
type textarea "x"
type textarea "estas escribiendo por aqu"
type textarea "x"
type textarea "estas escribiendo por aqui"
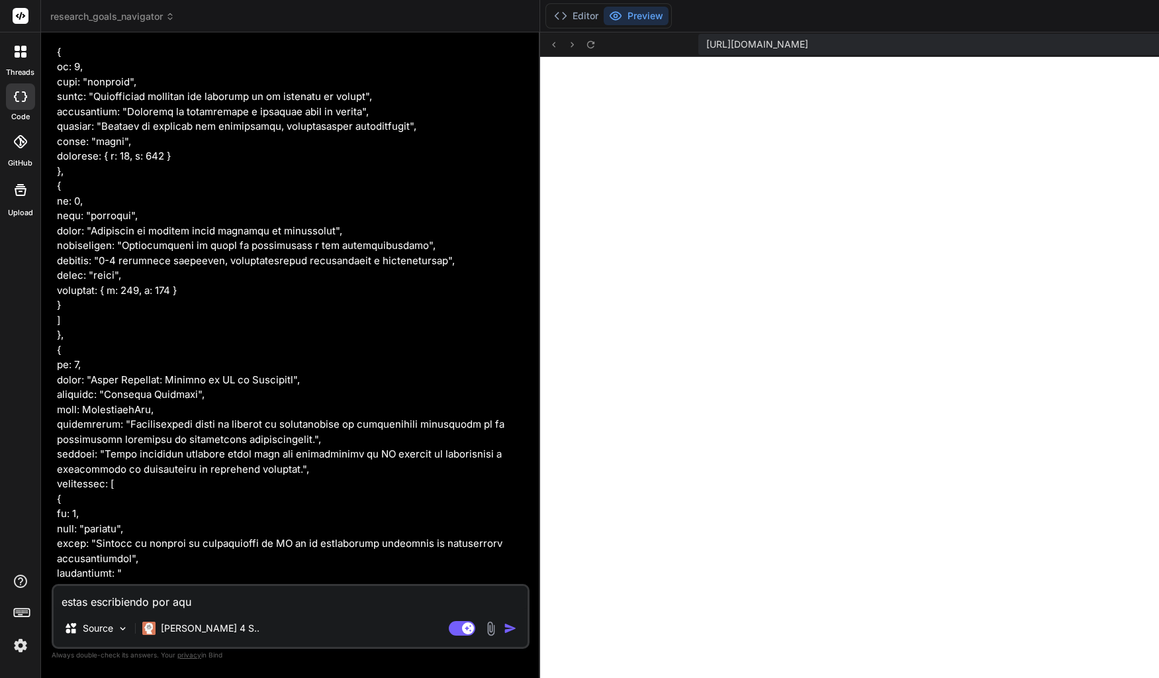
type textarea "x"
type textarea "estas escribiendo por aqui"
type textarea "x"
type textarea "estas escribiendo por aqui y"
type textarea "x"
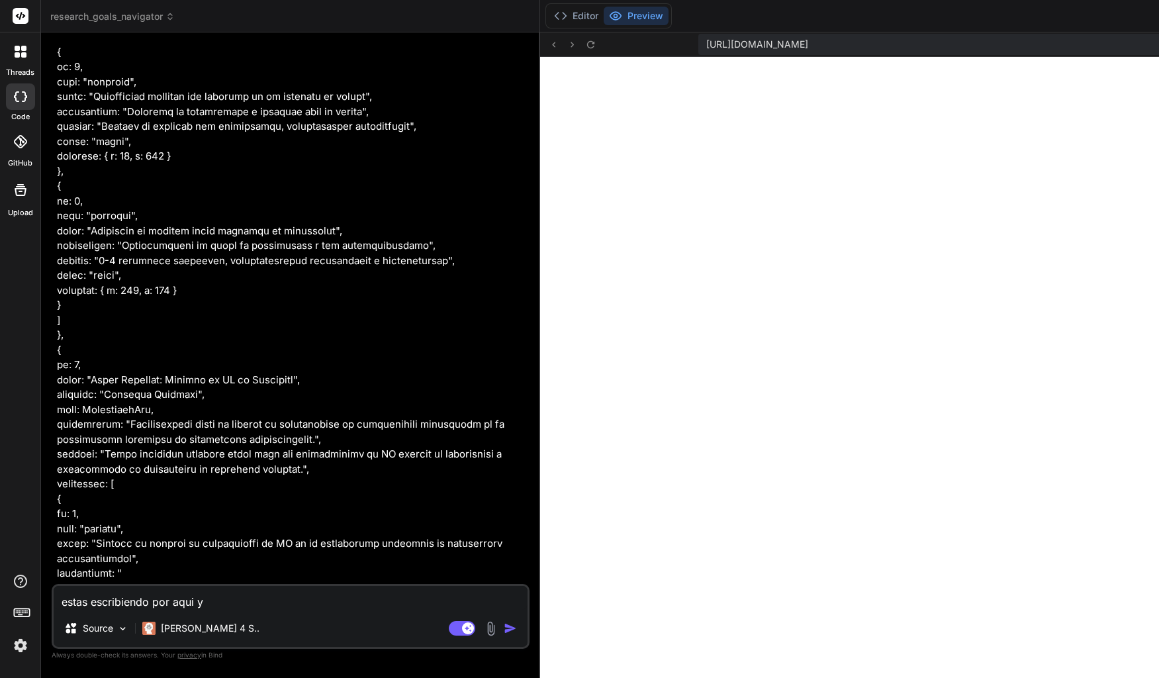
type textarea "estas escribiendo por aqui"
type textarea "x"
type textarea "estas escribiendo por aqui"
type textarea "x"
type textarea "estas escribiendo por aqu"
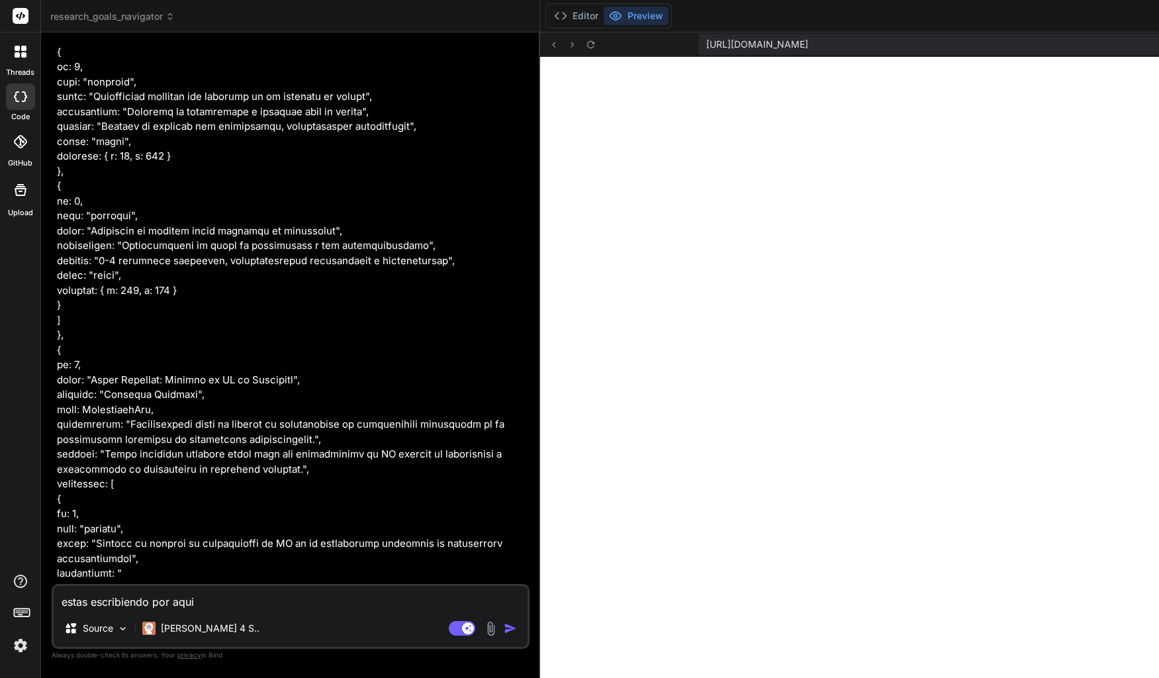
type textarea "x"
type textarea "estas escribiendo por aq"
type textarea "x"
type textarea "estas escribiendo por a"
type textarea "x"
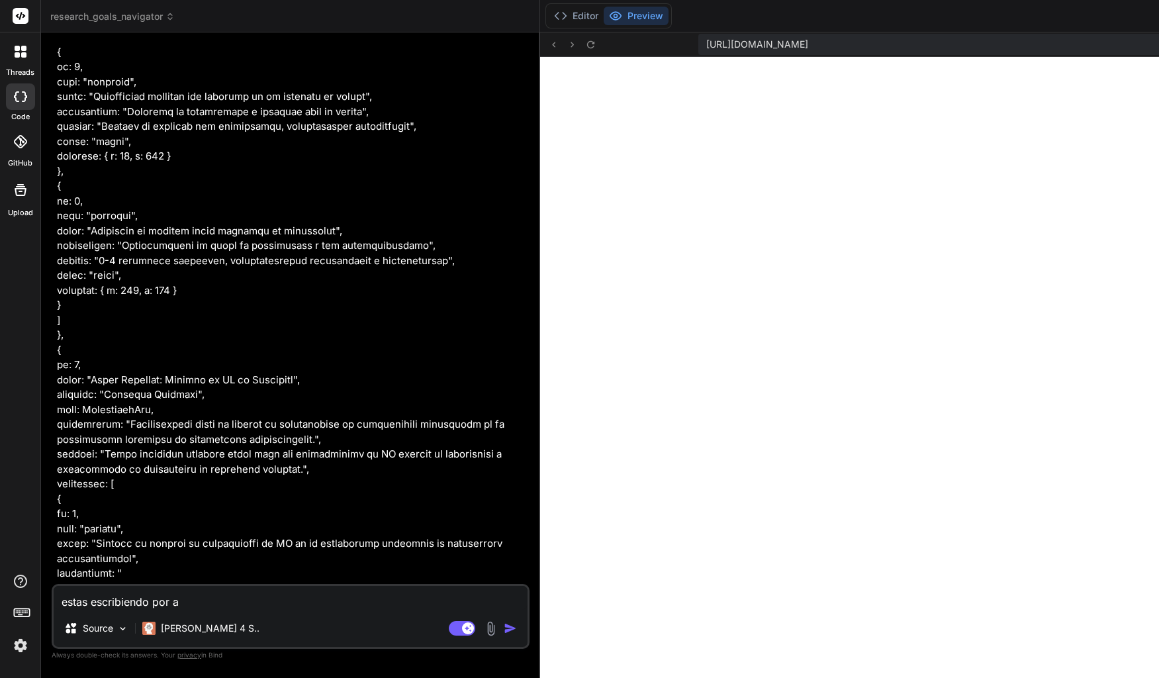
type textarea "estas escribiendo por"
type textarea "x"
type textarea "estas escribiendo por e"
type textarea "x"
type textarea "estas escribiendo por el"
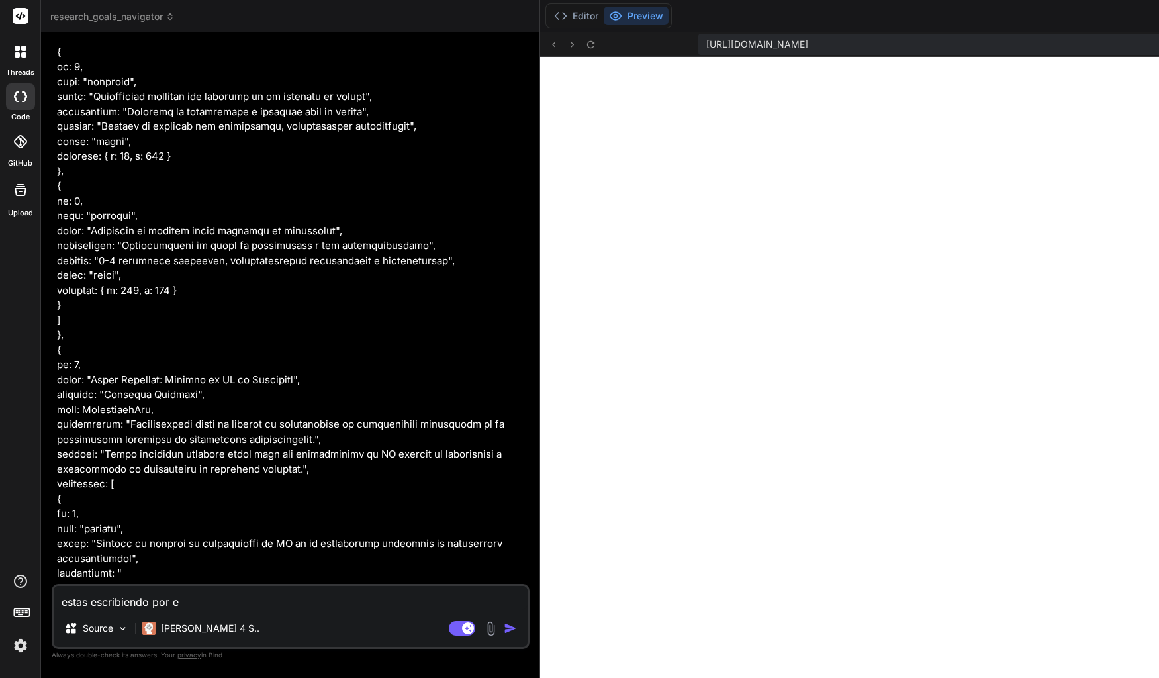
type textarea "x"
type textarea "estas escribiendo por el"
type textarea "x"
type textarea "estas escribiendo por el c"
type textarea "x"
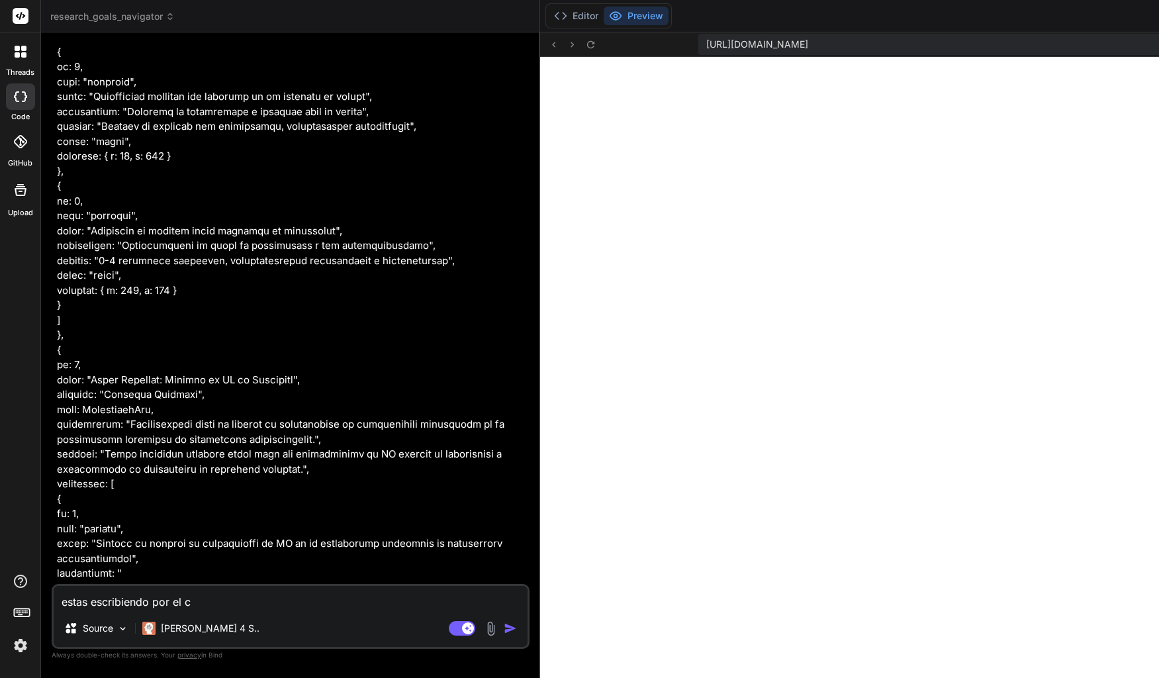
type textarea "estas escribiendo por el ch"
type textarea "x"
type textarea "estas escribiendo por el cha"
type textarea "x"
type textarea "estas escribiendo por el chat"
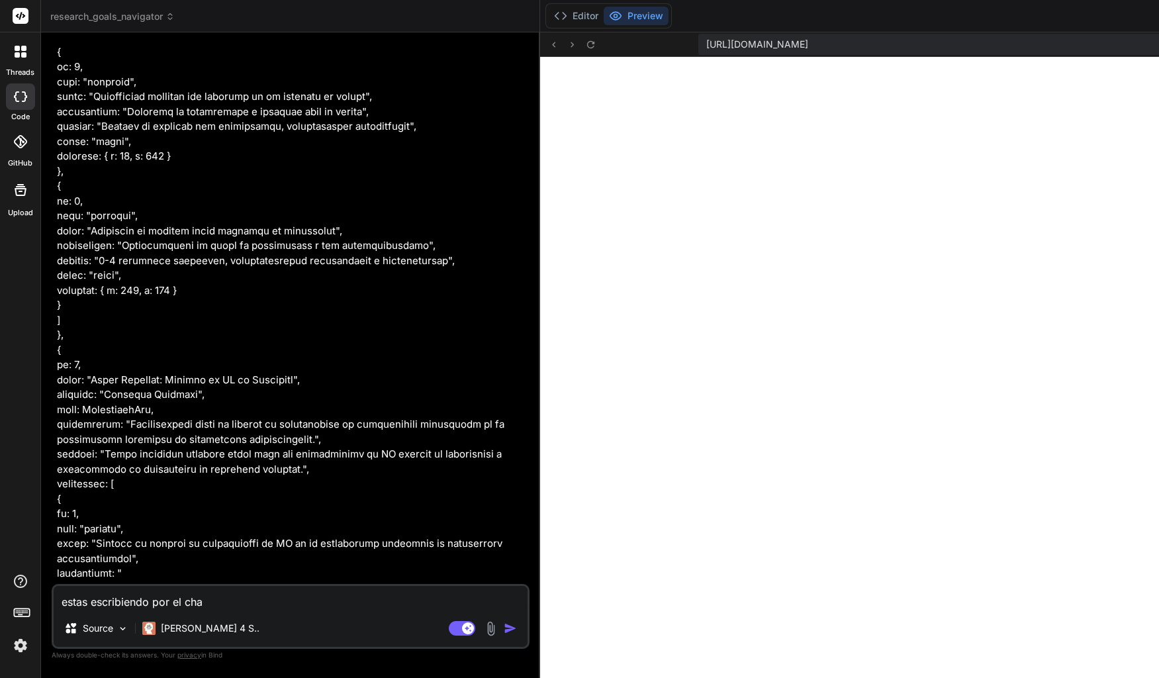
type textarea "x"
type textarea "estas escribiendo por el chat"
type textarea "x"
type textarea "estas escribiendo por el chat y"
type textarea "x"
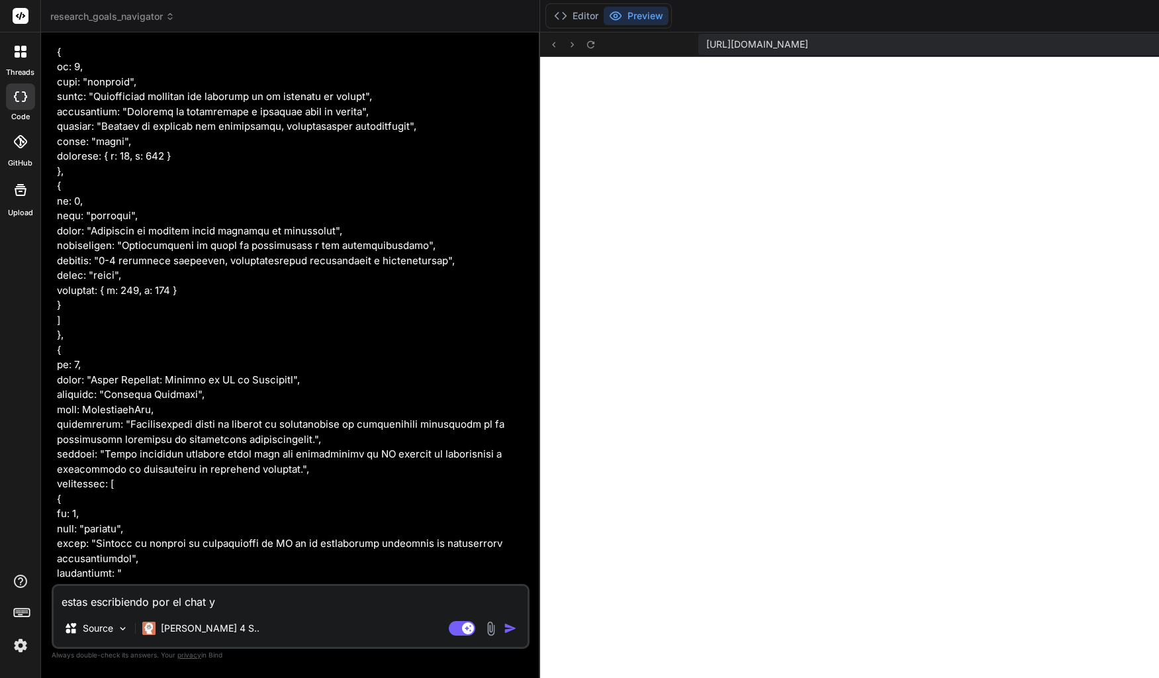
type textarea "estas escribiendo por el chat y"
type textarea "x"
type textarea "estas escribiendo por el chat y n"
type textarea "x"
type textarea "estas escribiendo por el chat y no"
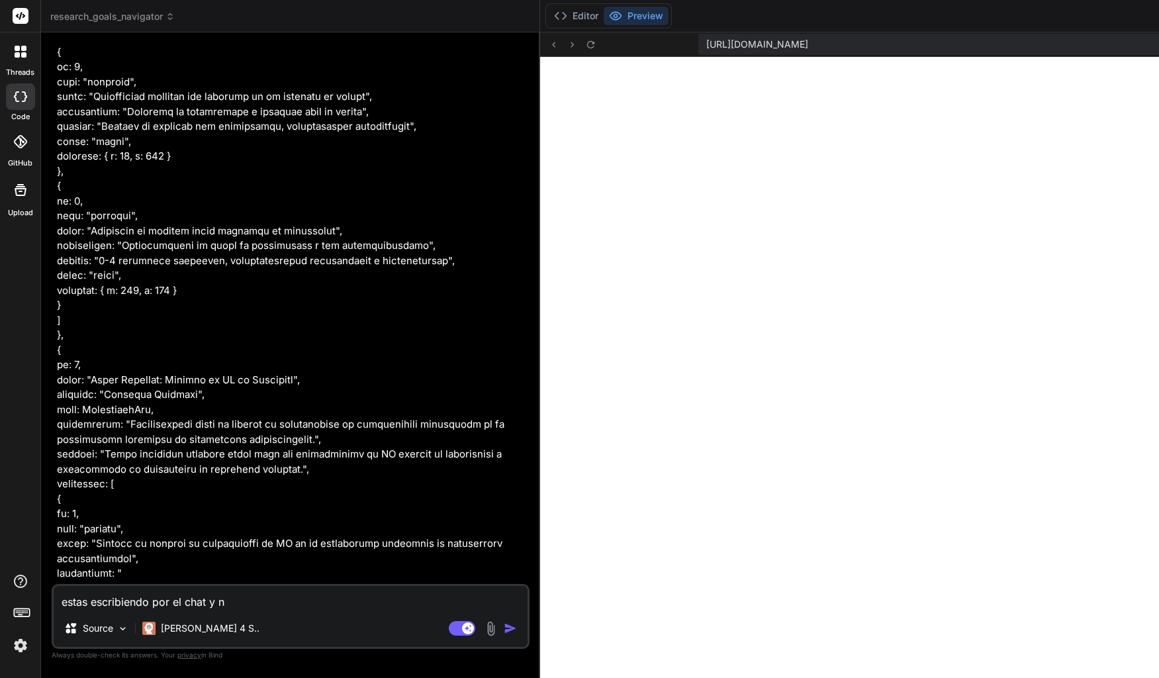
type textarea "x"
type textarea "estas escribiendo por el chat y no"
type textarea "x"
type textarea "estas escribiendo por el chat y no e"
type textarea "x"
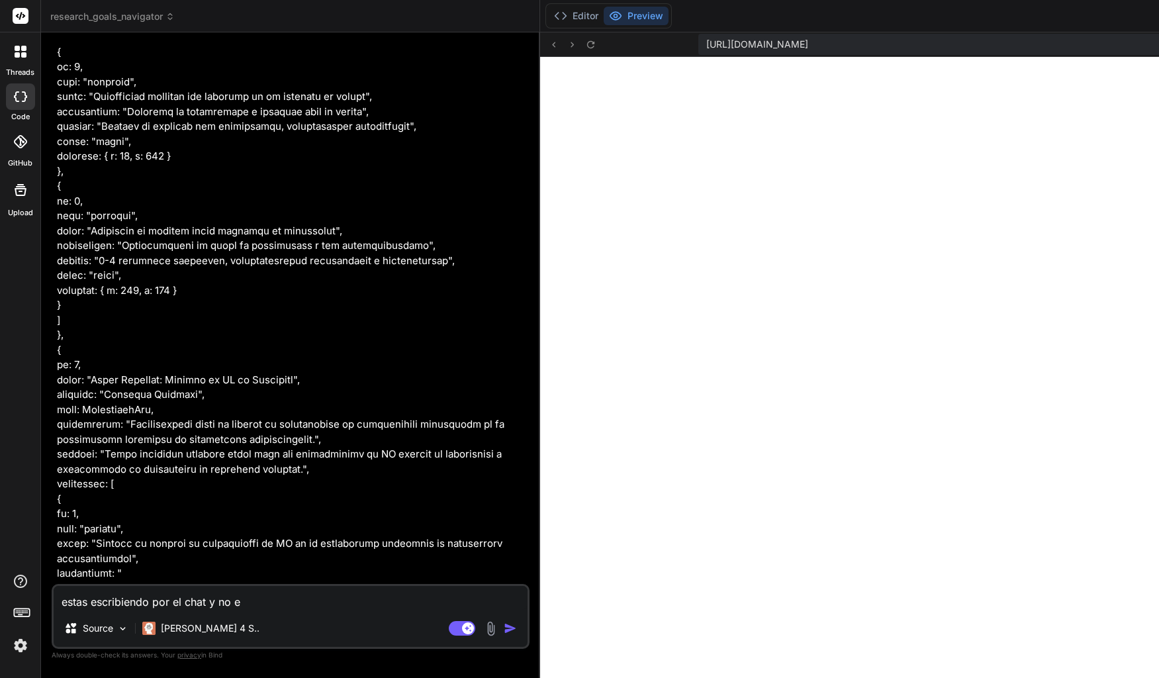
type textarea "estas escribiendo por el chat y no en"
type textarea "x"
type textarea "estas escribiendo por el chat y no en"
type textarea "x"
type textarea "estas escribiendo por el chat y no en e"
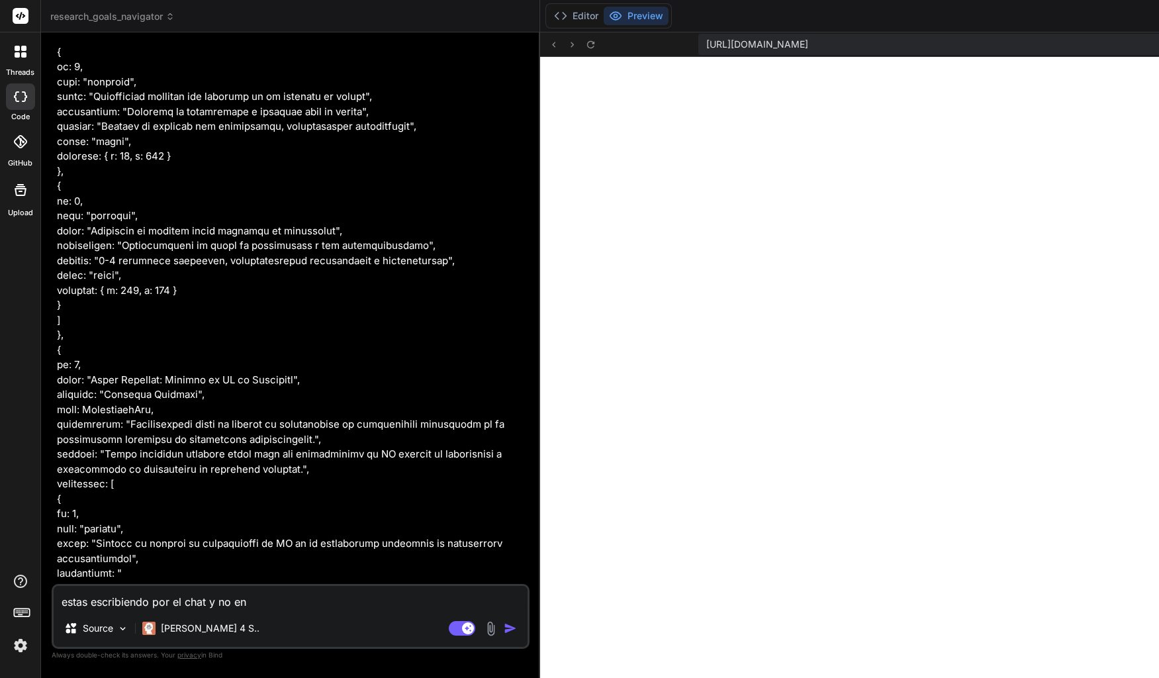
type textarea "x"
type textarea "estas escribiendo por el chat y no en el"
type textarea "x"
type textarea "estas escribiendo por el chat y no en el"
type textarea "x"
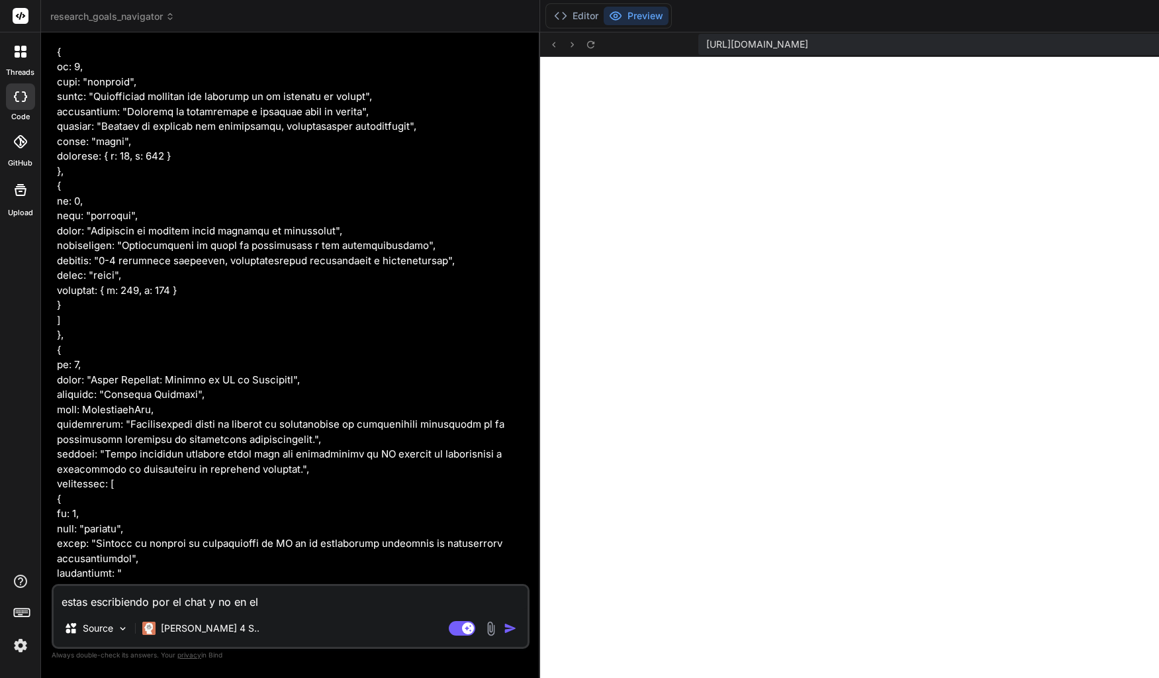
type textarea "estas escribiendo por el chat y no en el e"
type textarea "x"
type textarea "estas escribiendo por el chat y no en el ed"
type textarea "x"
type textarea "estas escribiendo por el chat y no en el edi"
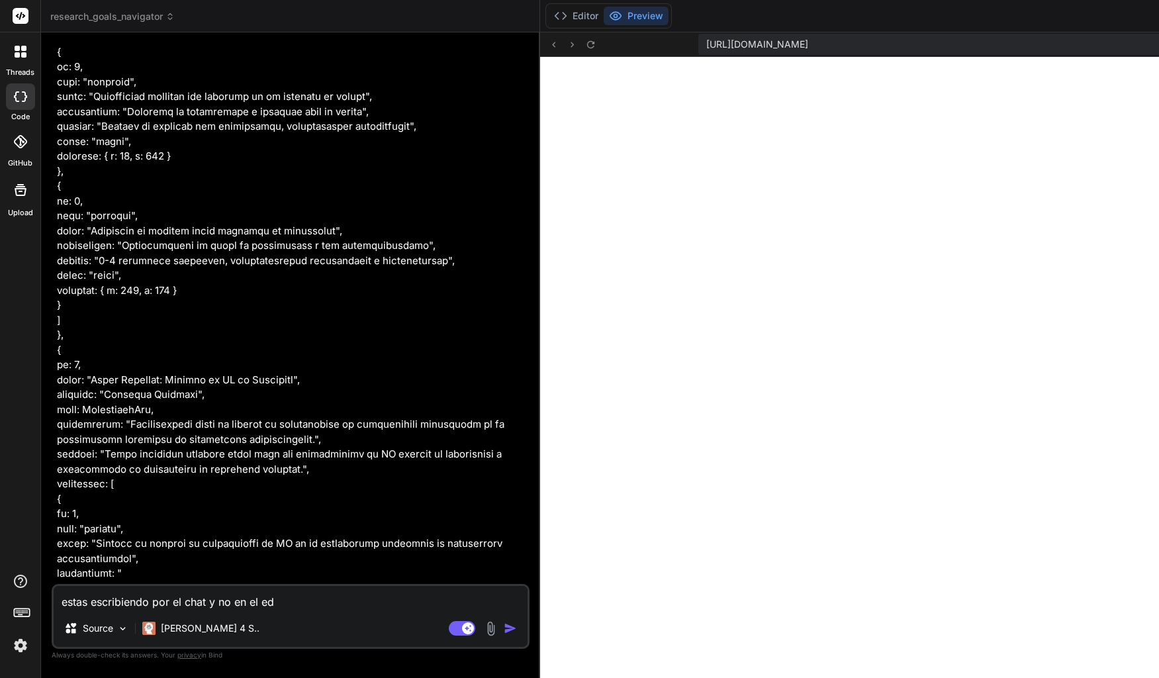
type textarea "x"
type textarea "estas escribiendo por el chat y no en el edit"
type textarea "x"
type textarea "estas escribiendo por el chat y no en el edito"
type textarea "x"
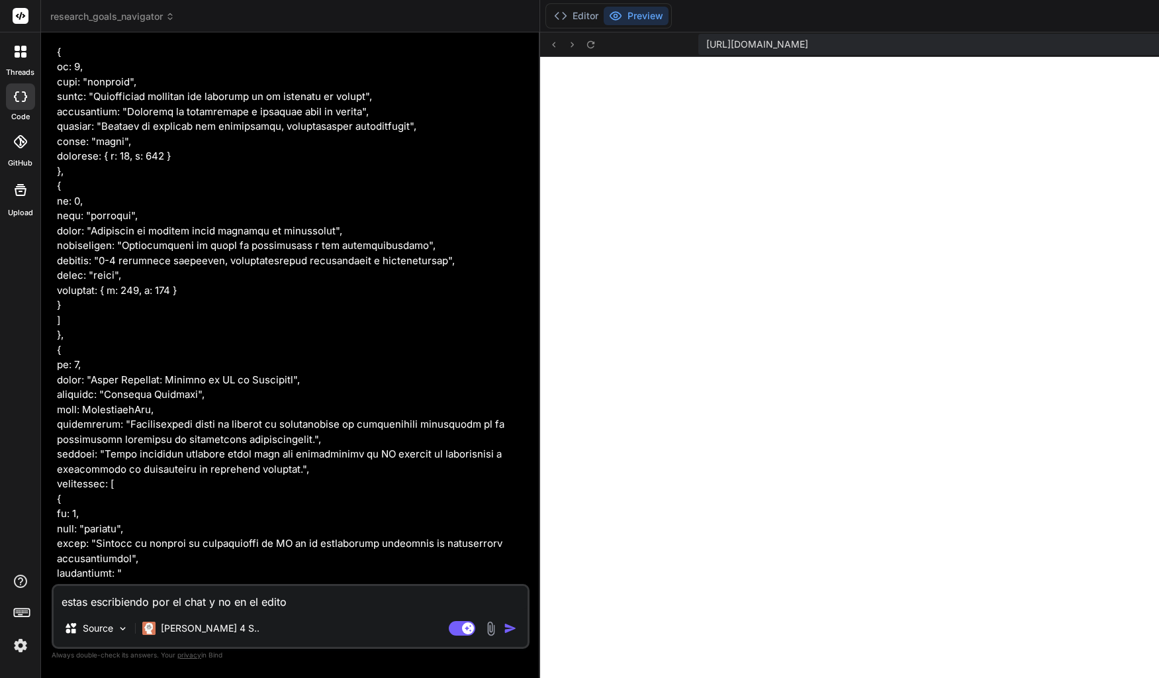
type textarea "estas escribiendo por el chat y no en el editor"
type textarea "x"
type textarea "estas escribiendo por el chat y no en el editor"
type textarea "x"
type textarea "estas escribiendo por el chat y no en el editor d"
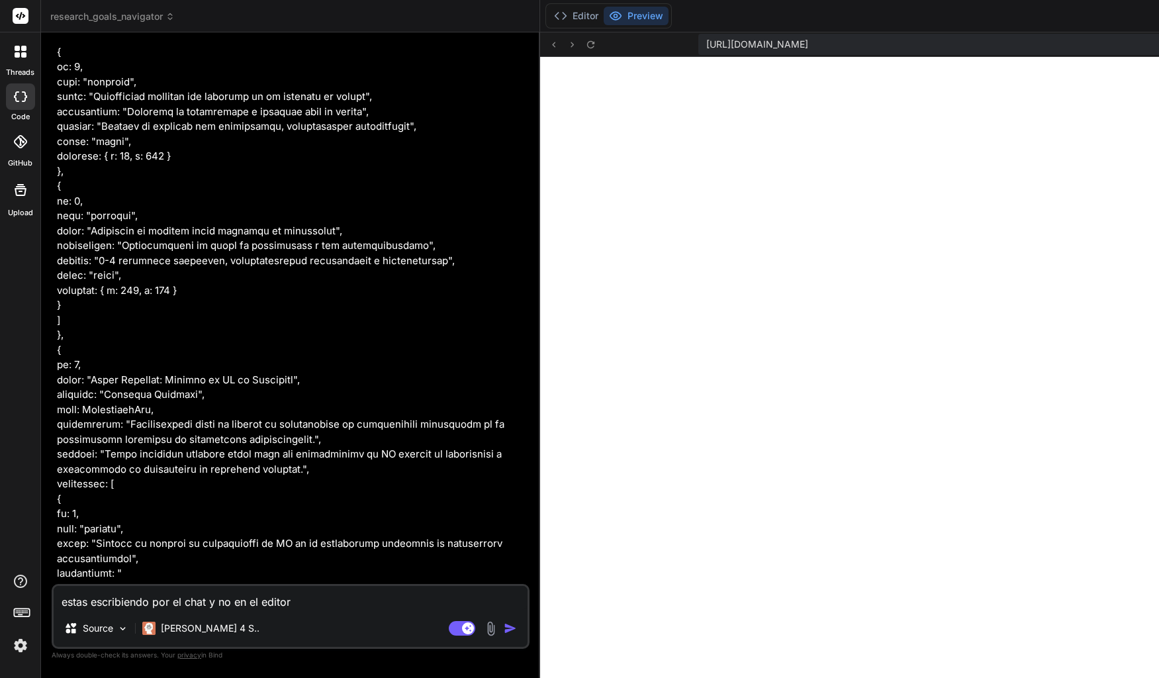
type textarea "x"
type textarea "estas escribiendo por el chat y no en el editor de"
type textarea "x"
type textarea "estas escribiendo por el chat y no en el editor de"
type textarea "x"
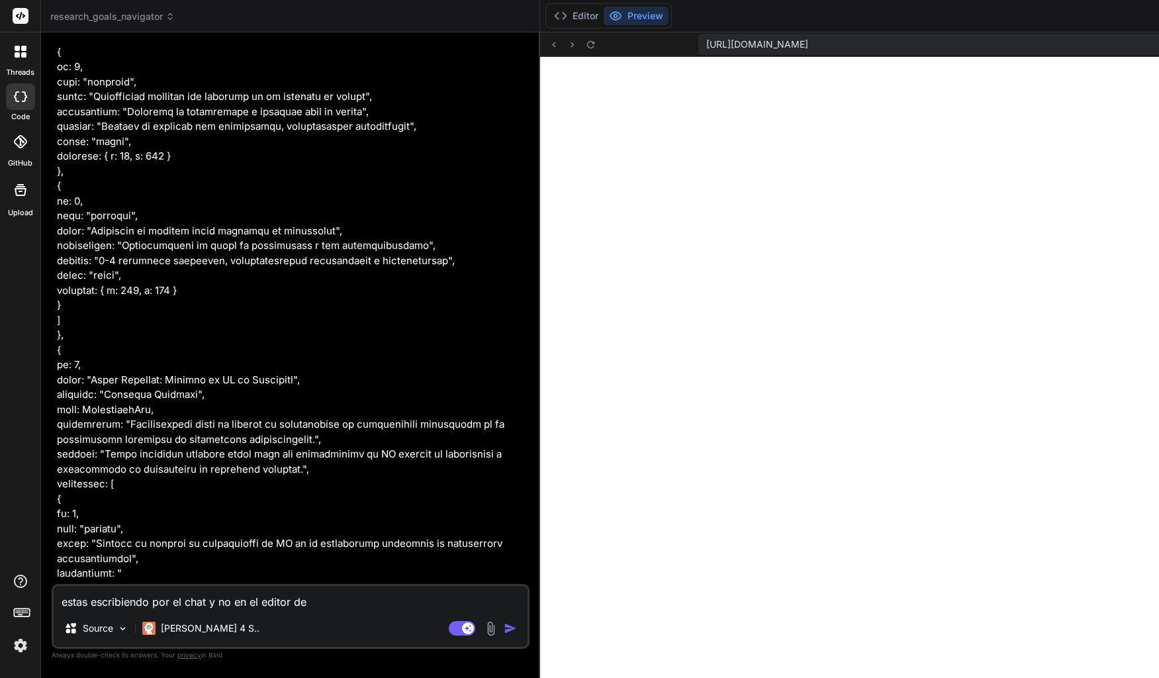
type textarea "estas escribiendo por el chat y no en el editor de c"
type textarea "x"
type textarea "estas escribiendo por el chat y no en el editor de có"
type textarea "x"
type textarea "estas escribiendo por el chat y no en el editor de cód"
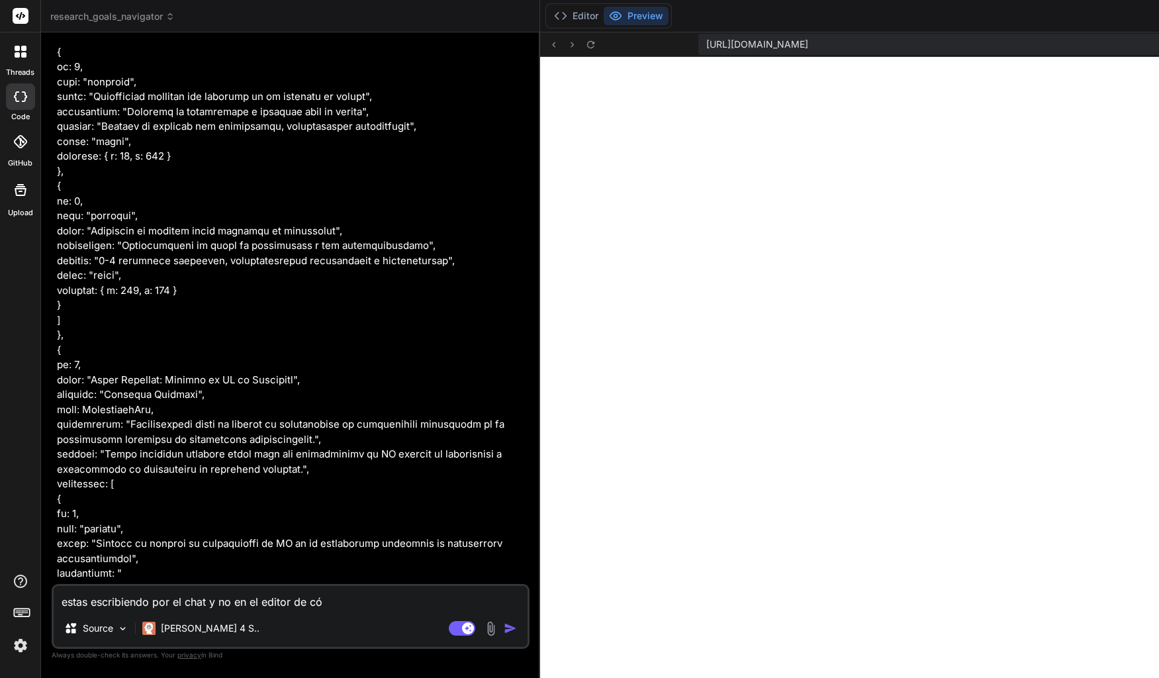
type textarea "x"
type textarea "estas escribiendo por el chat y no en el editor de códi"
type textarea "x"
type textarea "estas escribiendo por el chat y no en el editor de [PERSON_NAME]"
type textarea "x"
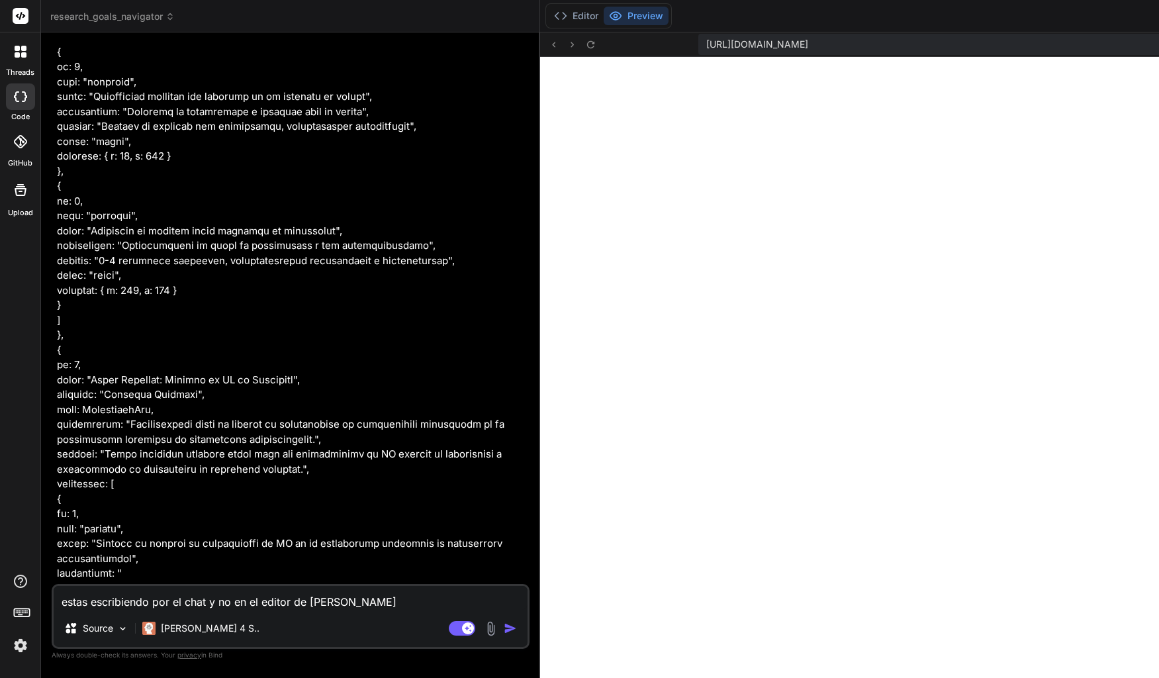
type textarea "estas escribiendo por el chat y no en el editor de código"
type textarea "x"
type textarea "estas escribiendo por el chat y no en el editor de código"
click at [504, 628] on img "button" at bounding box center [510, 628] width 13 height 13
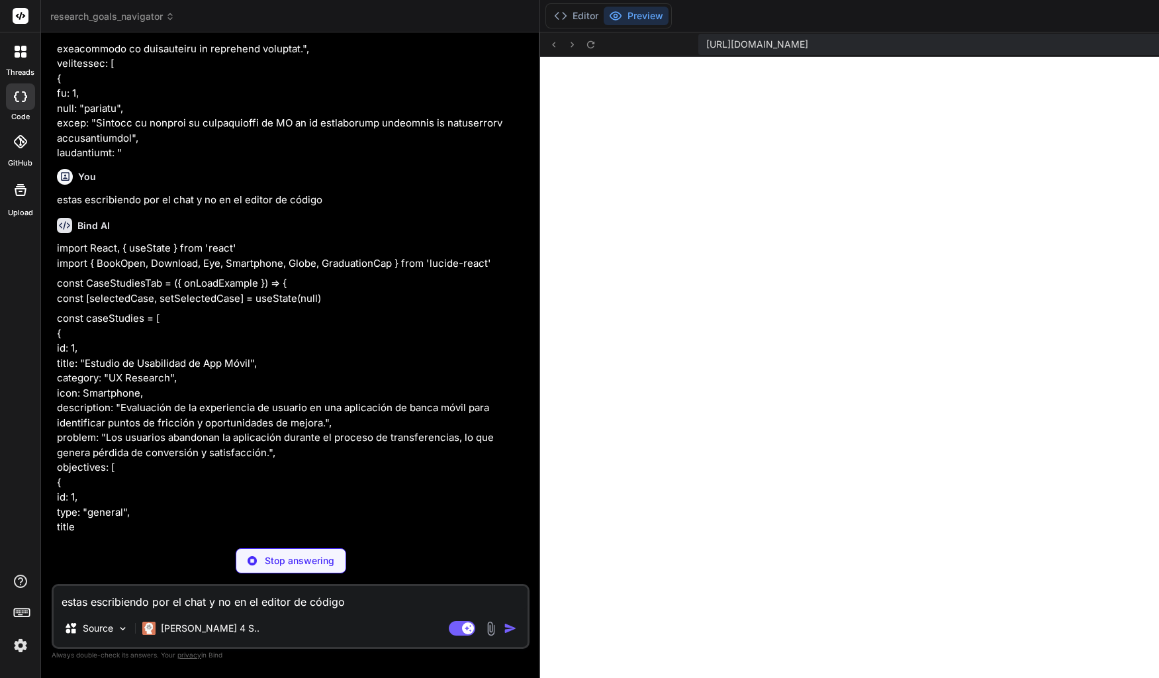
scroll to position [9202, 0]
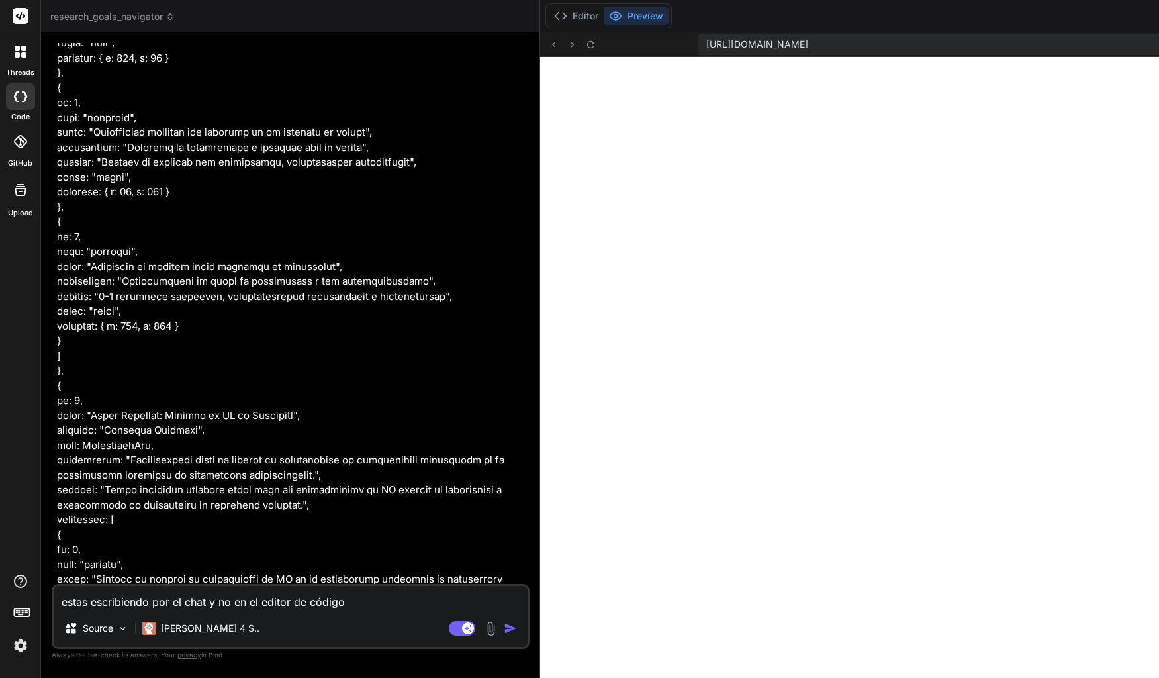
type textarea "x"
